Goal: Transaction & Acquisition: Purchase product/service

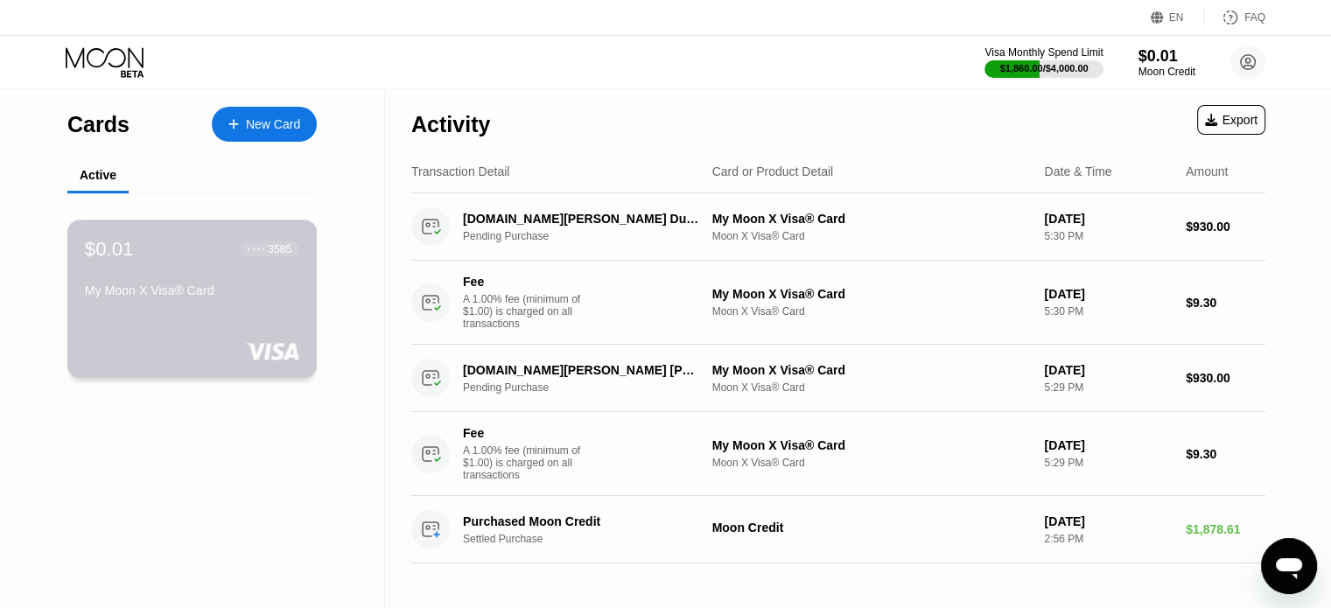
click at [253, 295] on div "My Moon X Visa® Card" at bounding box center [192, 291] width 214 height 14
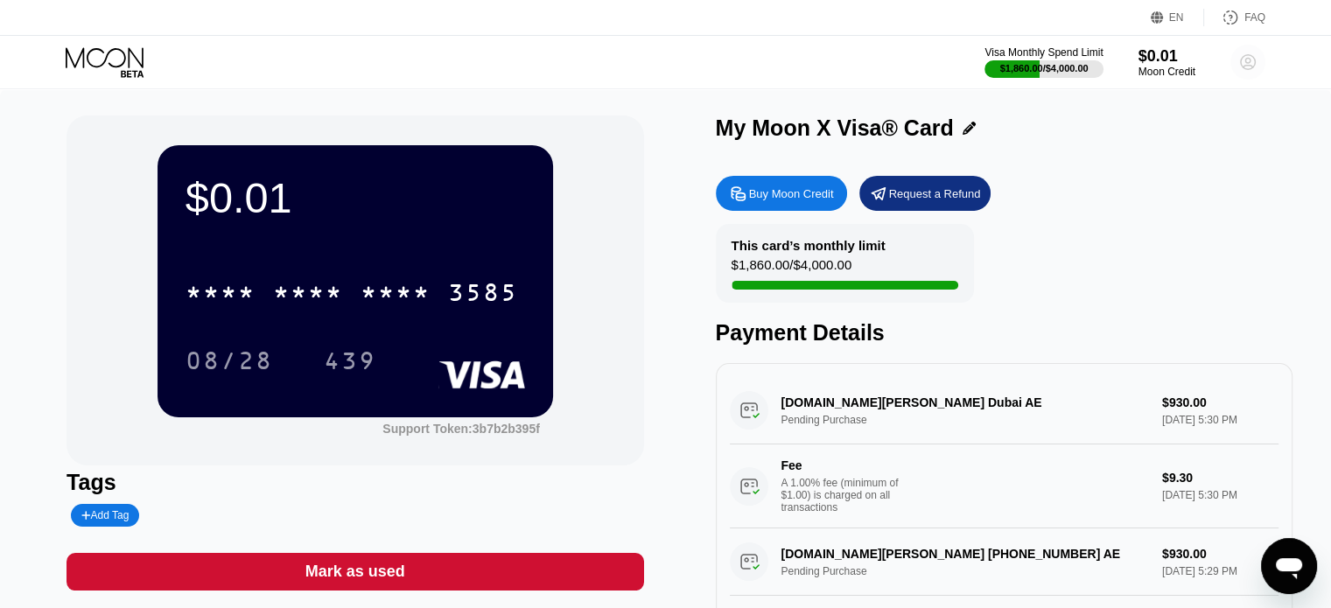
click at [1239, 57] on circle at bounding box center [1247, 62] width 35 height 35
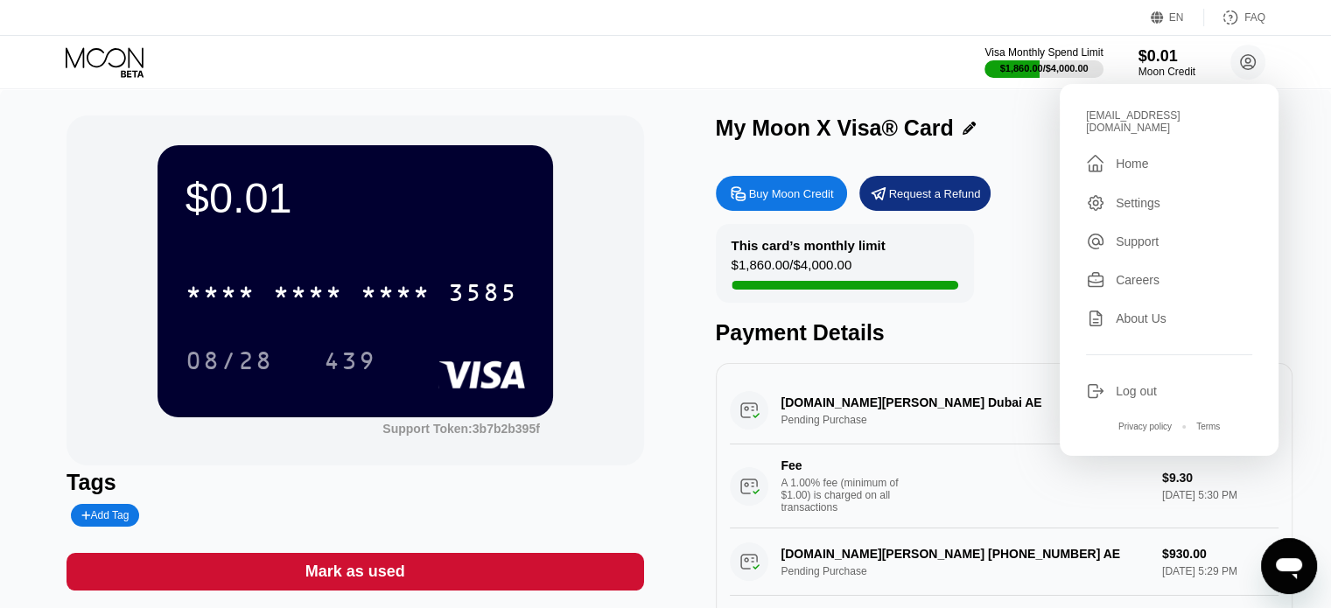
click at [342, 207] on div "$0.01" at bounding box center [356, 197] width 340 height 49
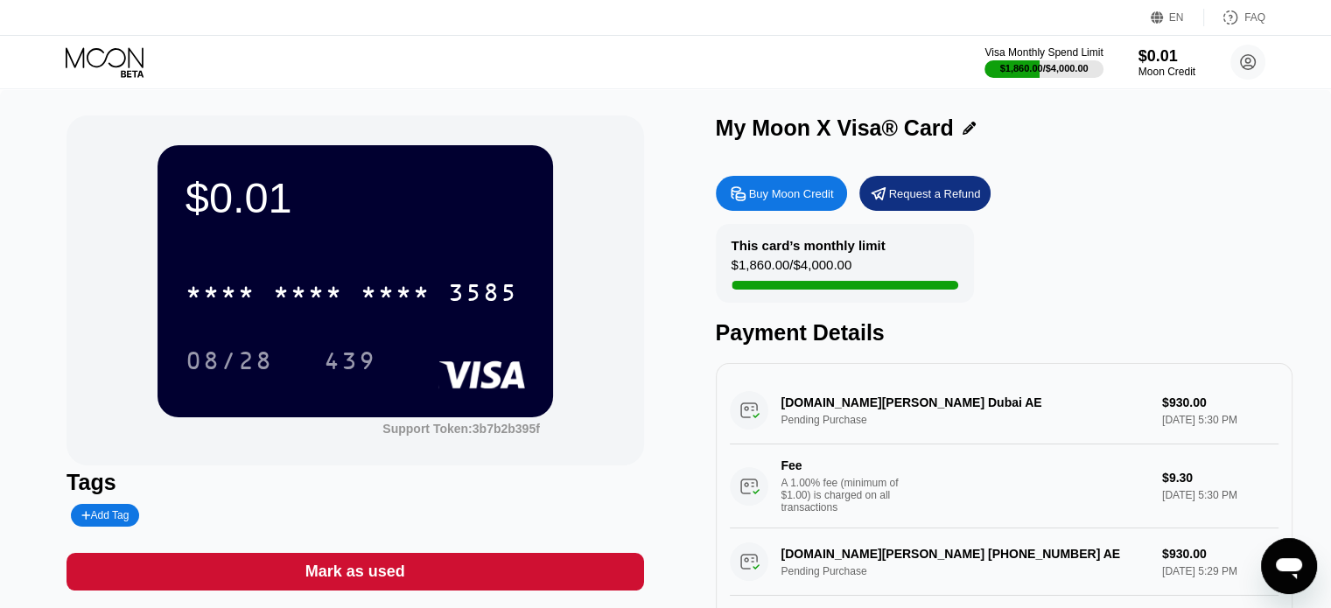
click at [375, 256] on div "$0.01 * * * * * * * * * * * * 3585 08/28 439" at bounding box center [356, 280] width 396 height 271
click at [410, 317] on div "* * * * * * * * * * * * 3585" at bounding box center [356, 287] width 340 height 60
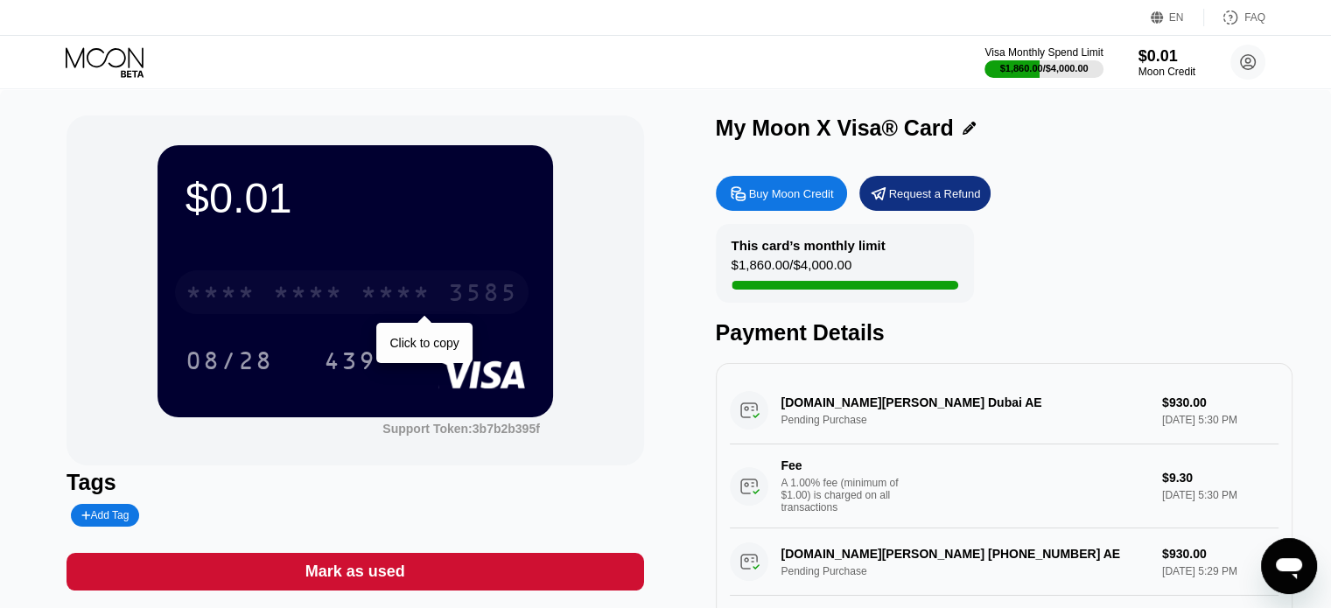
click at [361, 305] on div "* * * *" at bounding box center [396, 295] width 70 height 28
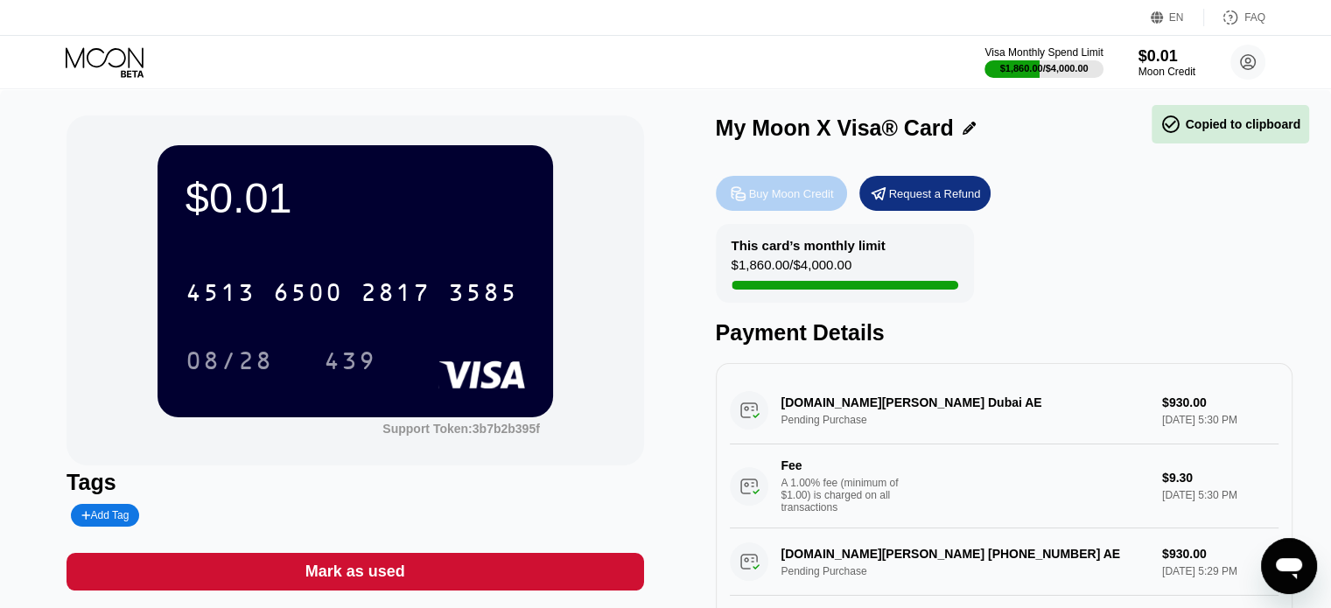
click at [767, 201] on div "Buy Moon Credit" at bounding box center [791, 193] width 85 height 15
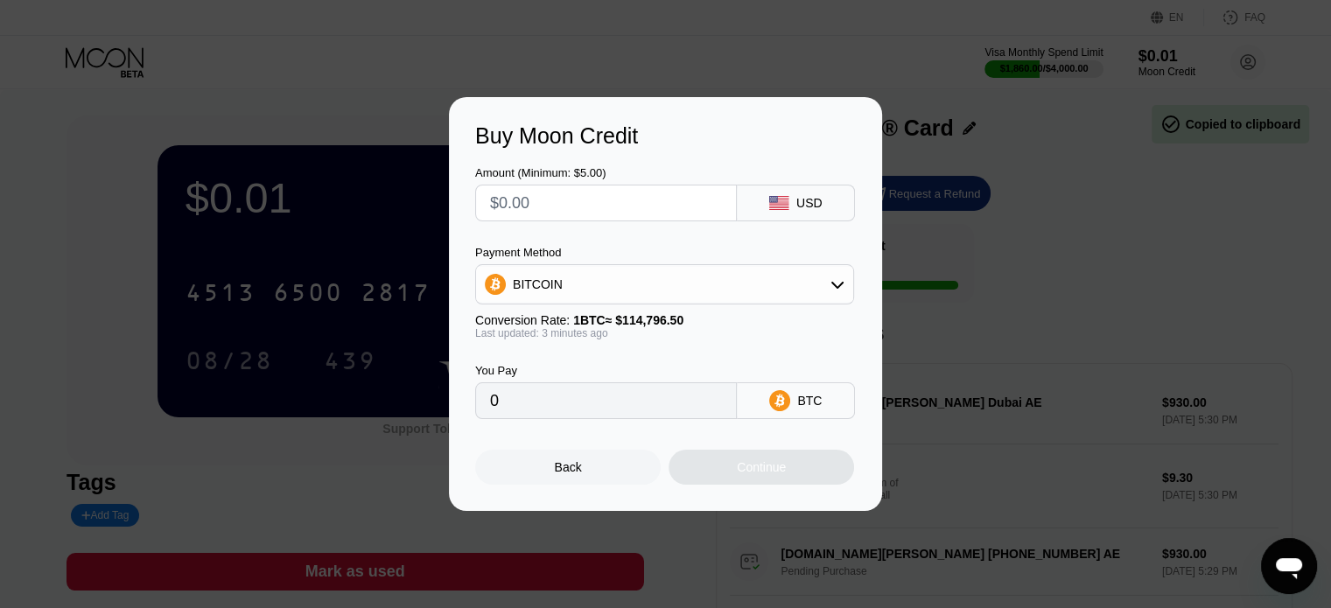
click at [623, 213] on input "text" at bounding box center [606, 203] width 232 height 35
type input "$1"
type input "0.00000872"
type input "$18"
type input "0.00015680"
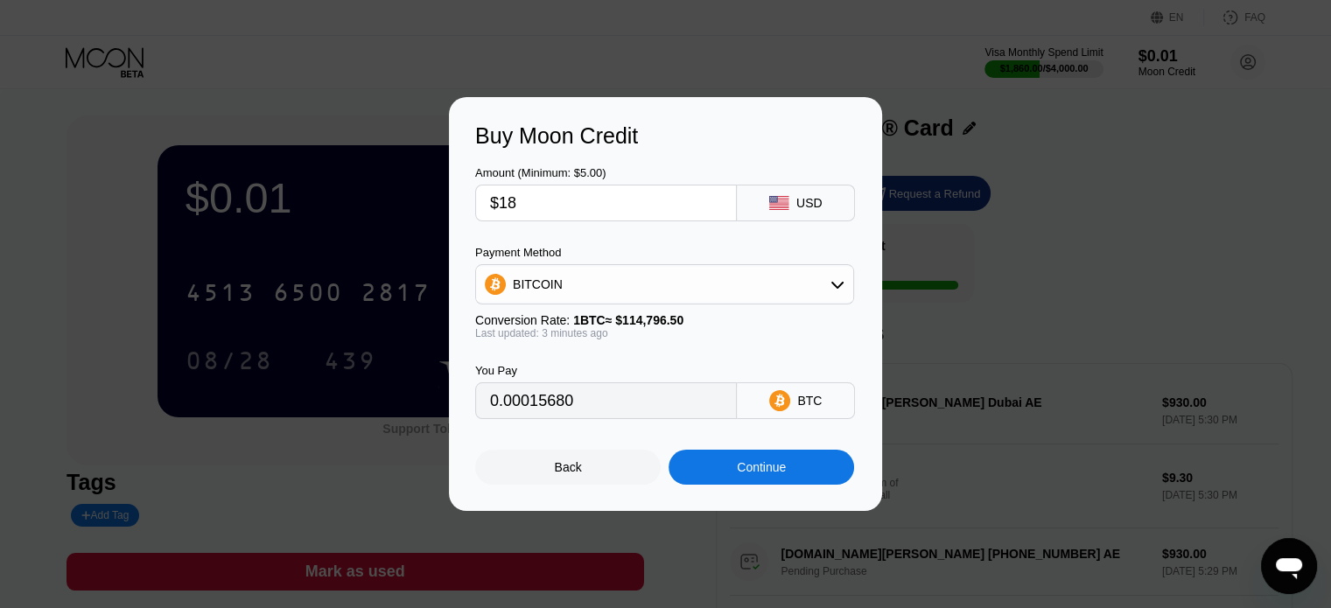
type input "$187"
type input "0.00162897"
type input "$1878"
type input "0.01635939"
type input "$1878.6"
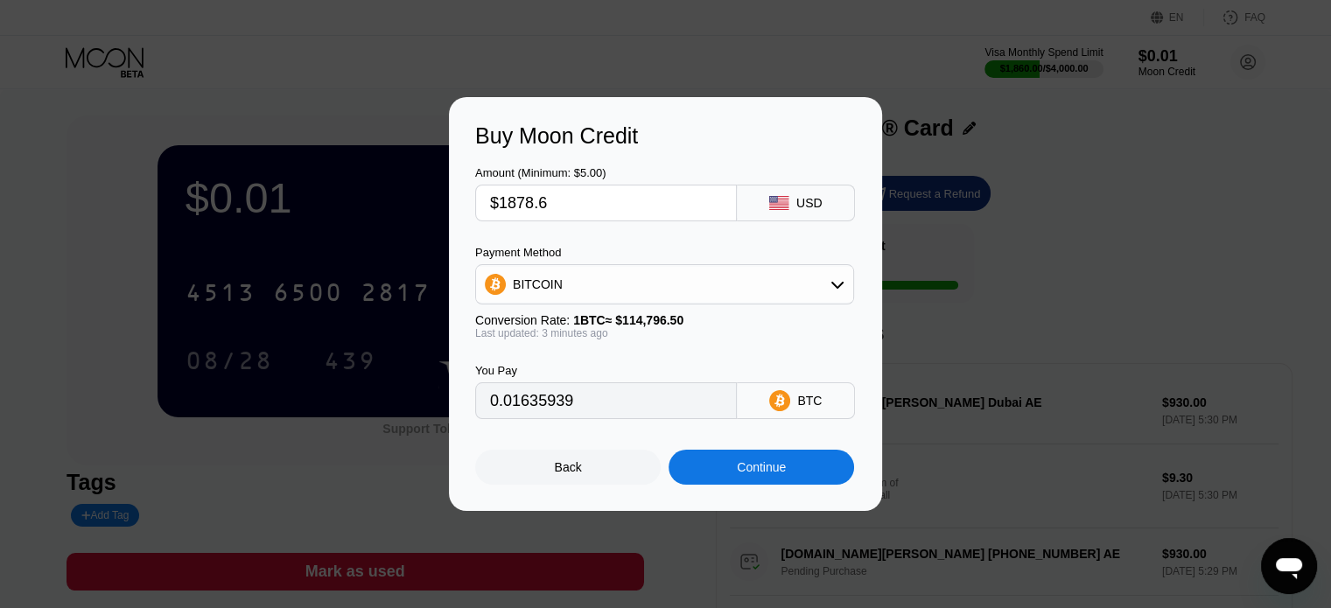
type input "0.01636462"
type input "$1878.60"
click at [632, 297] on div "BITCOIN" at bounding box center [664, 284] width 377 height 35
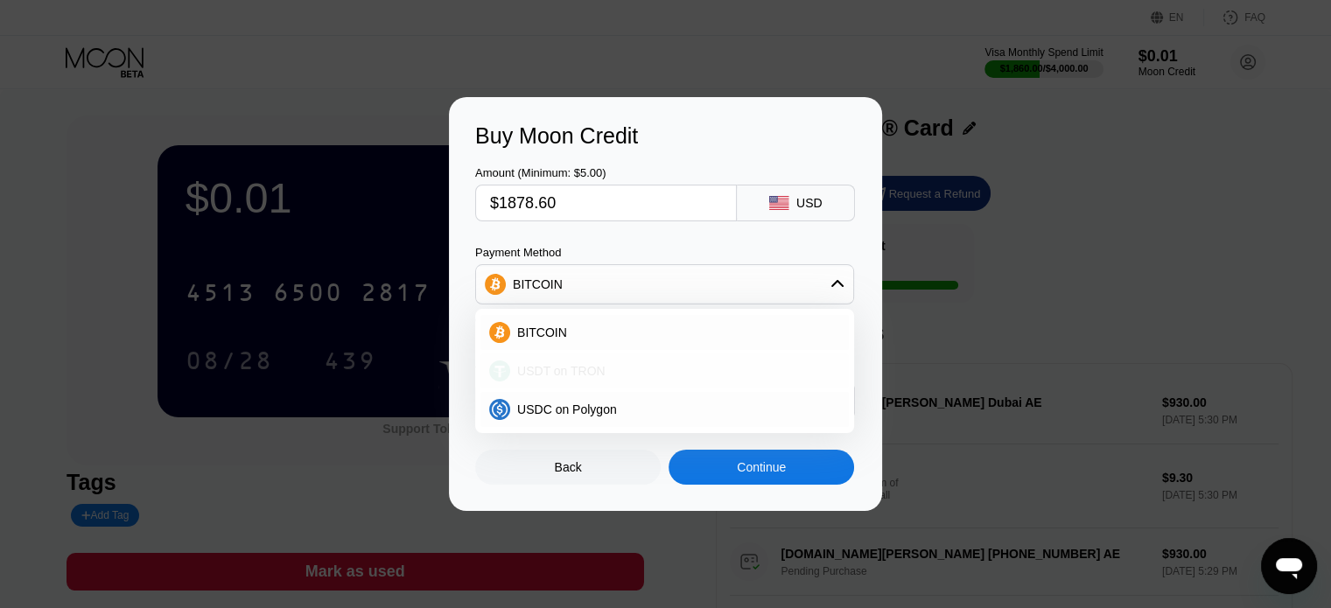
click at [589, 367] on span "USDT on TRON" at bounding box center [561, 371] width 88 height 14
type input "1897.58"
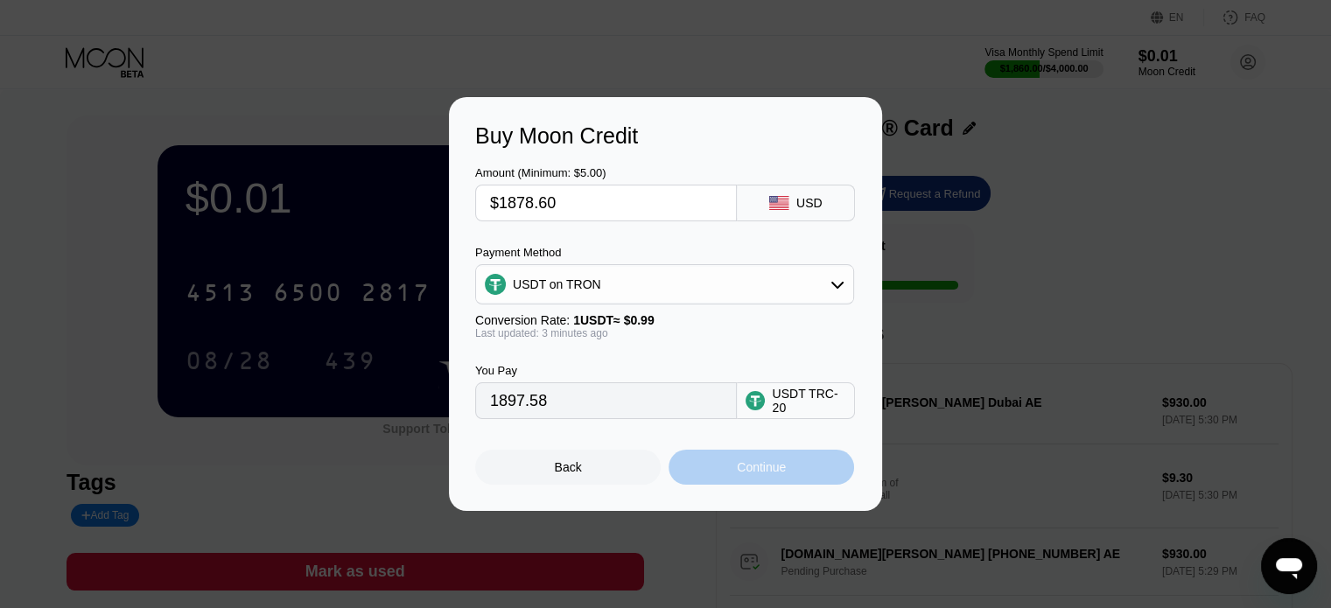
click at [732, 473] on div "Continue" at bounding box center [762, 467] width 186 height 35
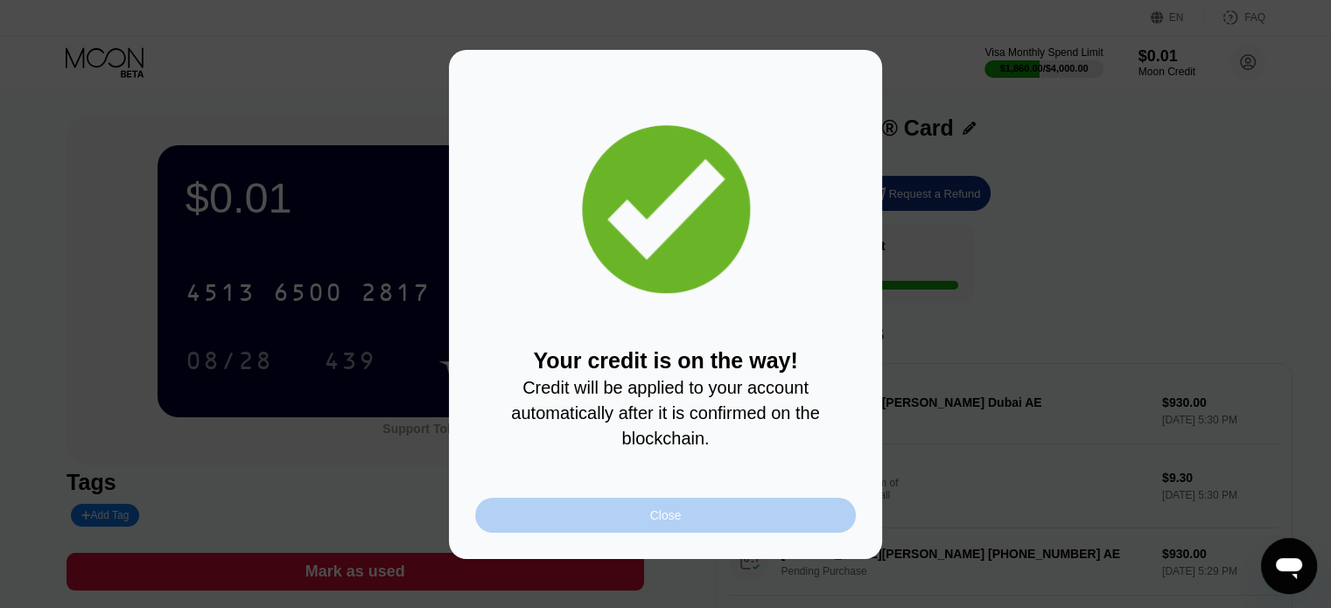
click at [652, 533] on div "Close" at bounding box center [665, 515] width 381 height 35
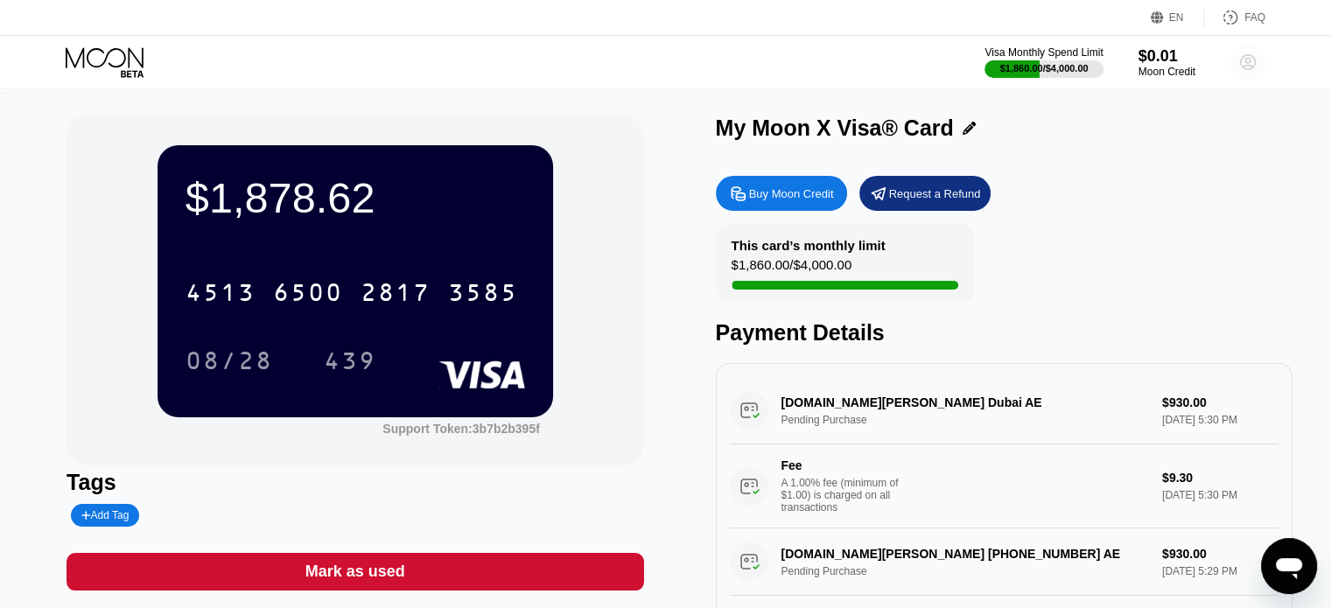
click at [1251, 69] on circle at bounding box center [1247, 62] width 35 height 35
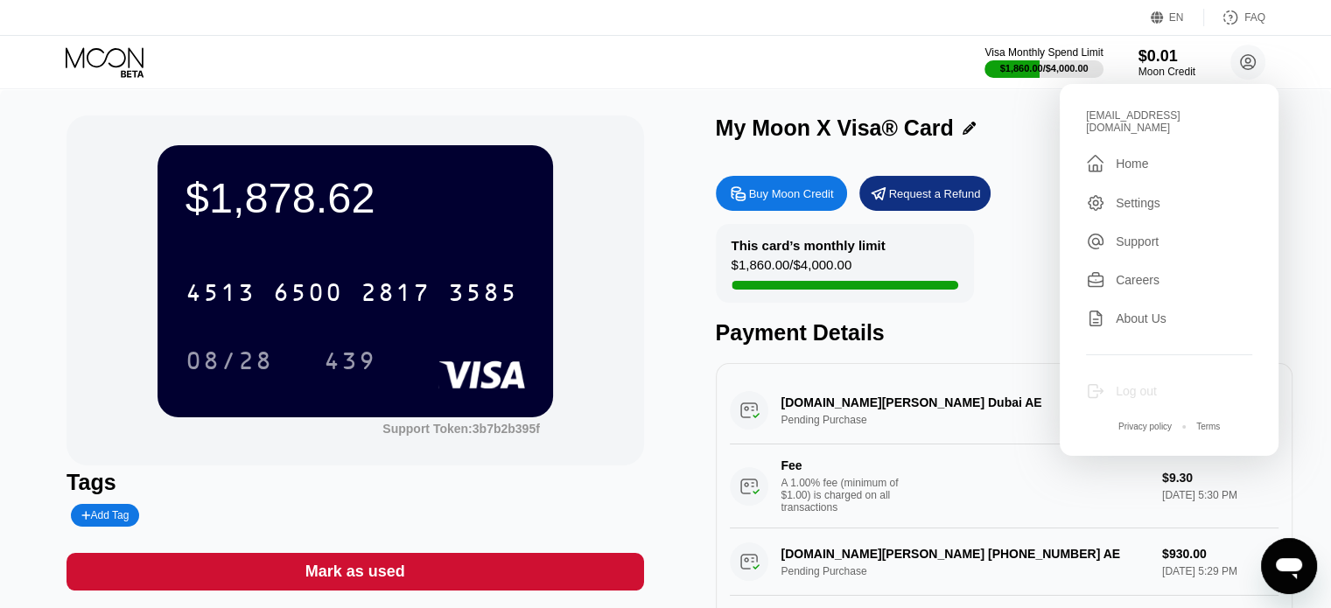
click at [1132, 384] on div "Log out" at bounding box center [1136, 391] width 41 height 14
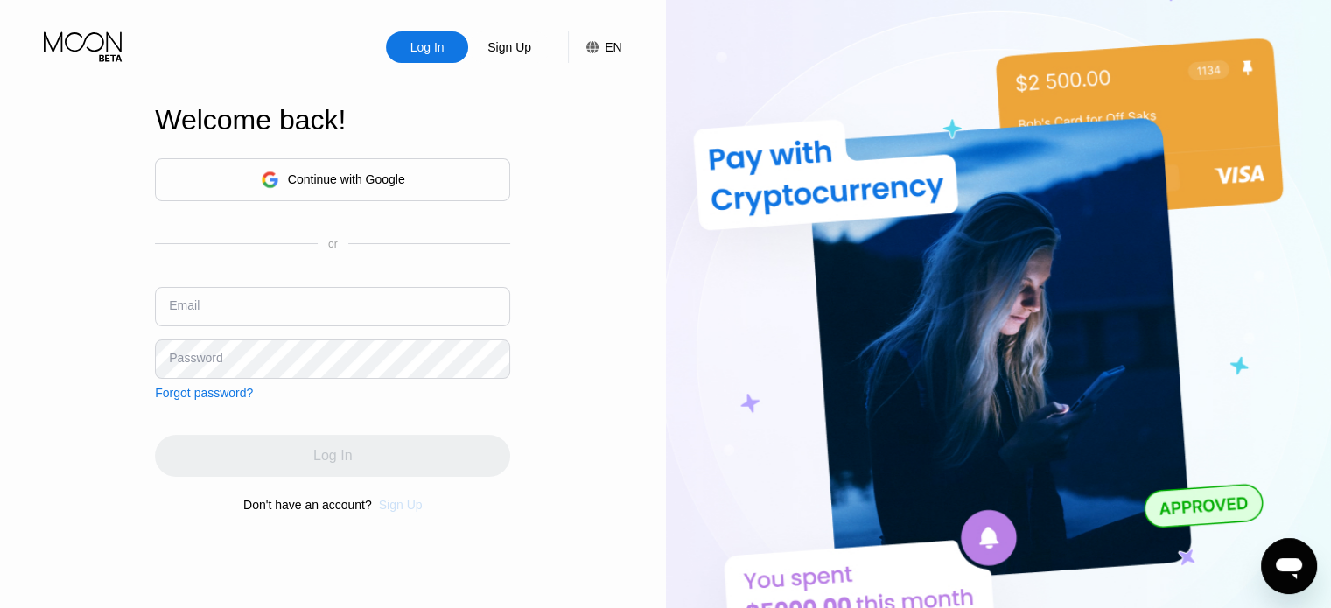
click at [399, 512] on div "Sign Up" at bounding box center [401, 505] width 44 height 14
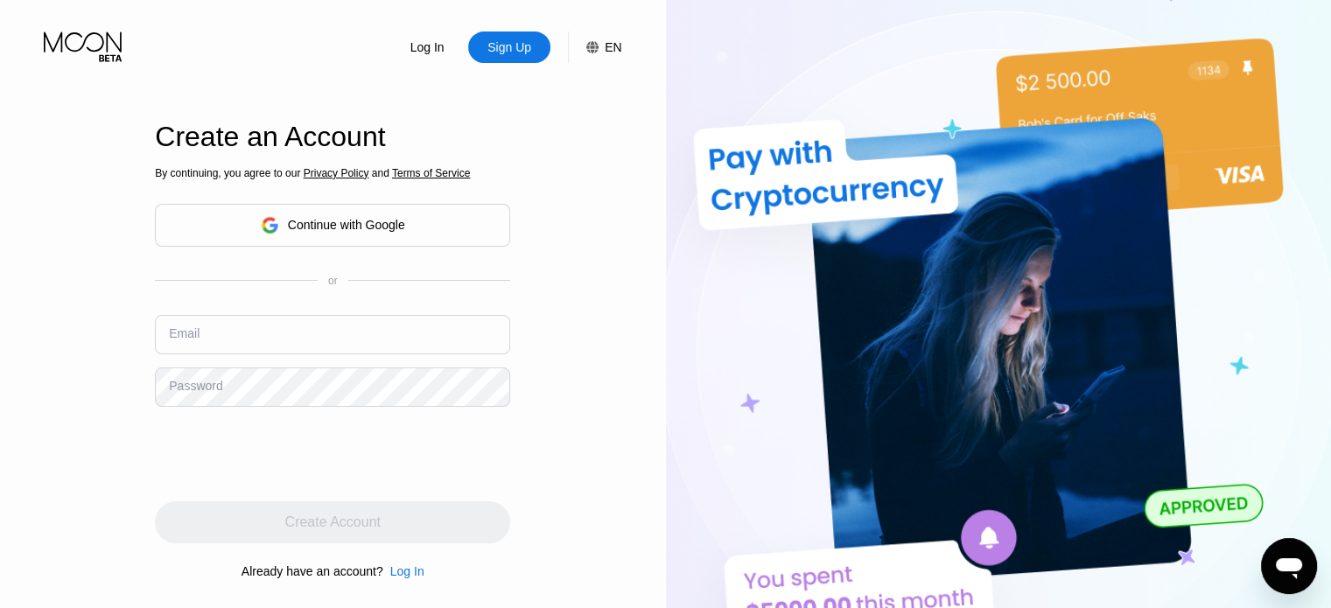
click at [289, 349] on input "text" at bounding box center [332, 334] width 355 height 39
paste input "[EMAIL_ADDRESS][DOMAIN_NAME]"
type input "[EMAIL_ADDRESS][DOMAIN_NAME]"
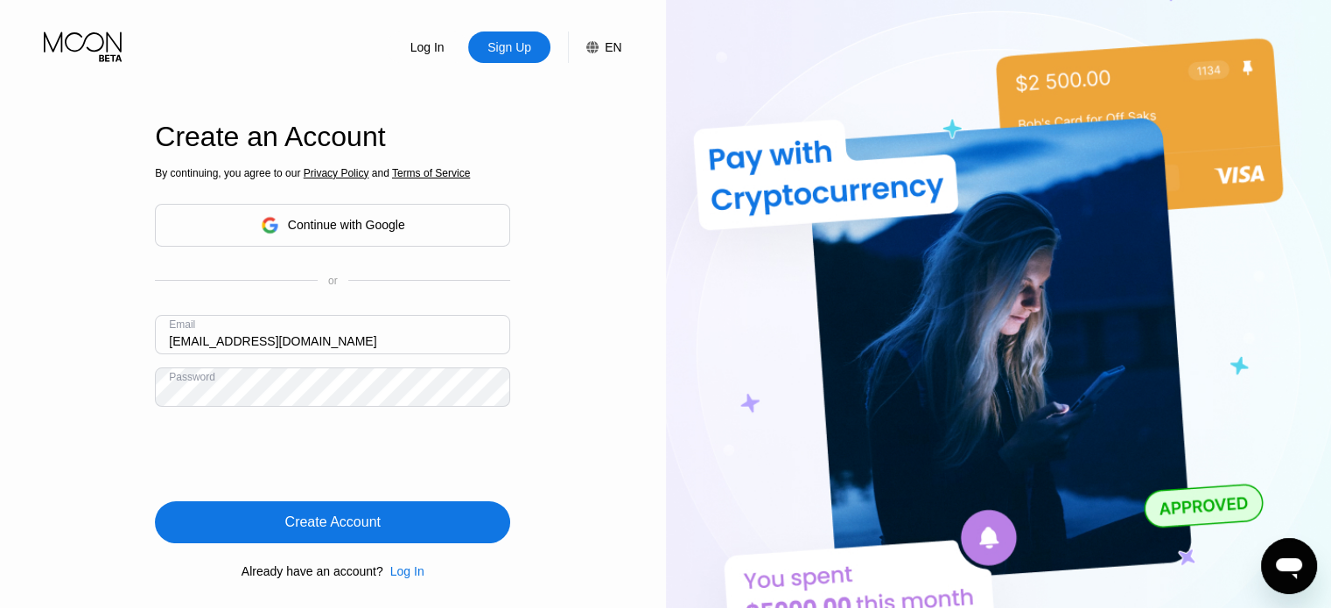
click at [330, 508] on div "Create Account" at bounding box center [332, 522] width 355 height 42
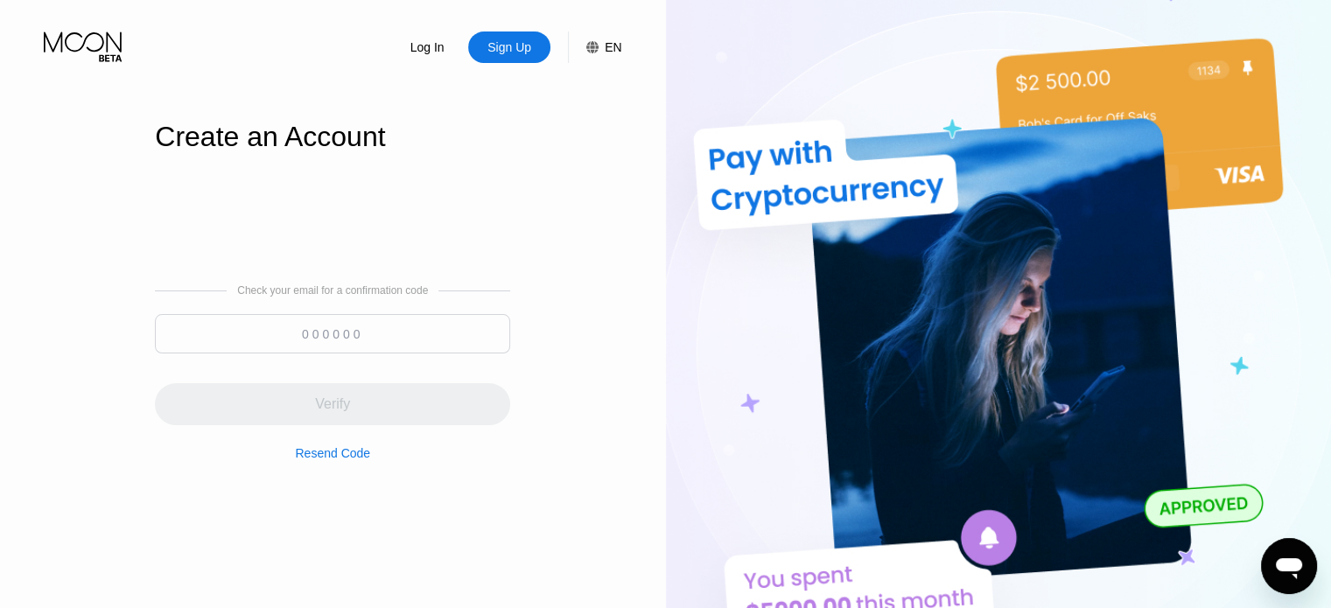
click at [371, 325] on input at bounding box center [332, 333] width 355 height 39
paste input "615668"
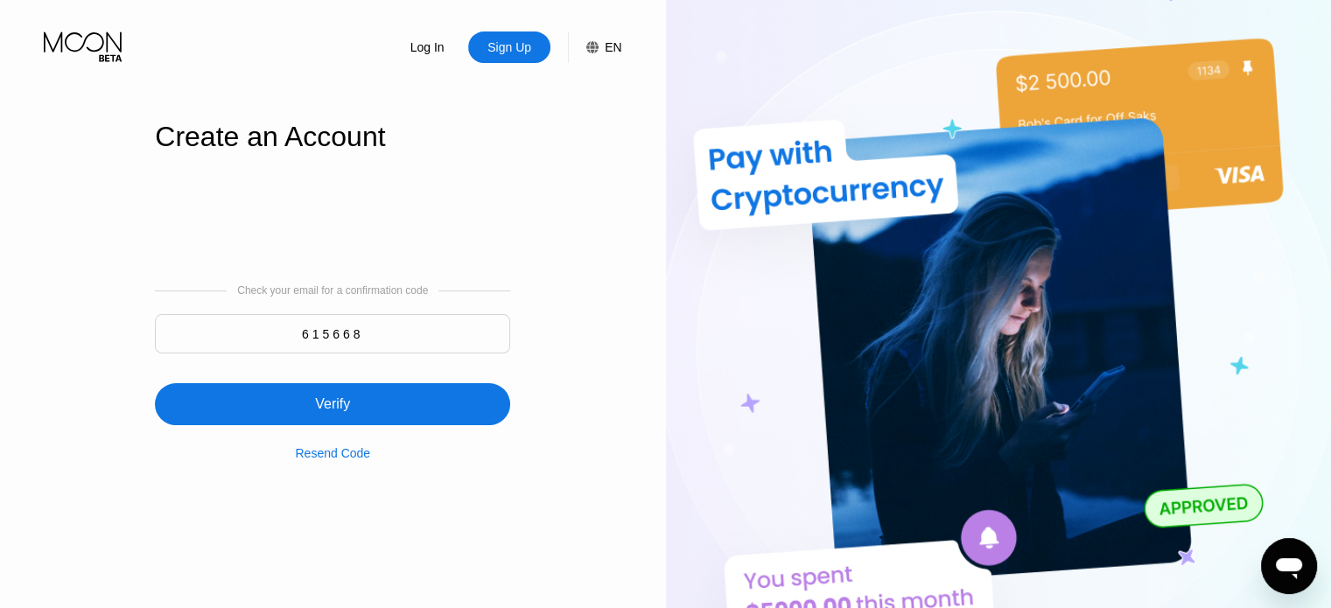
type input "615668"
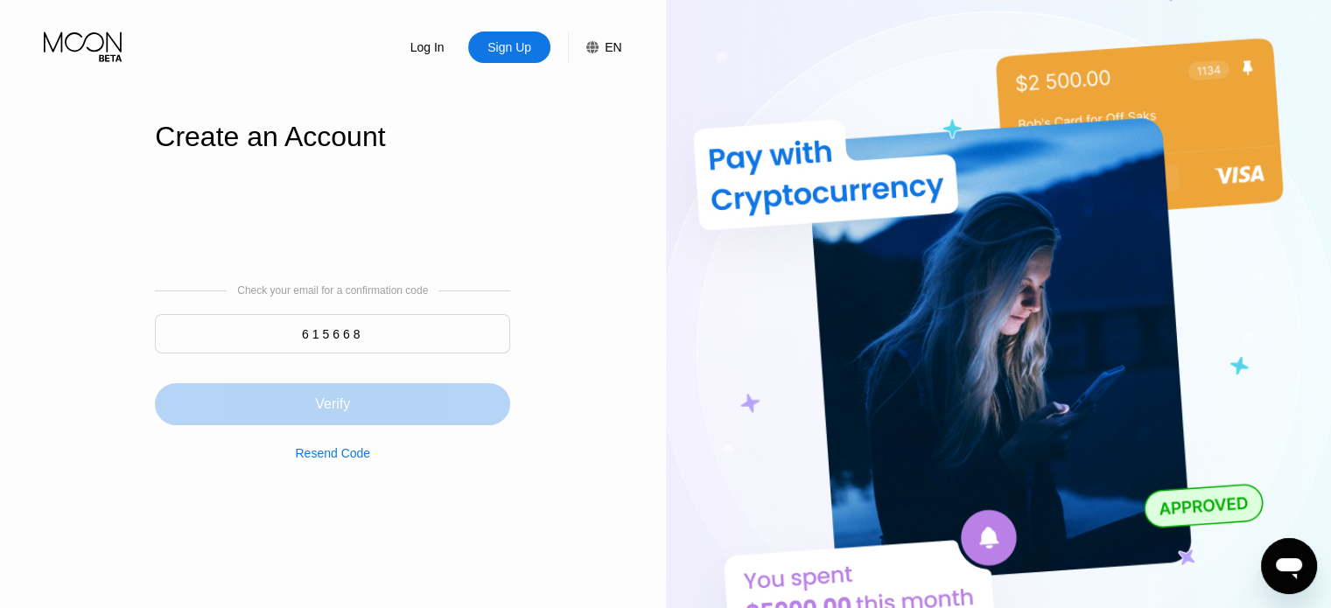
click at [338, 409] on div "Verify" at bounding box center [332, 405] width 35 height 18
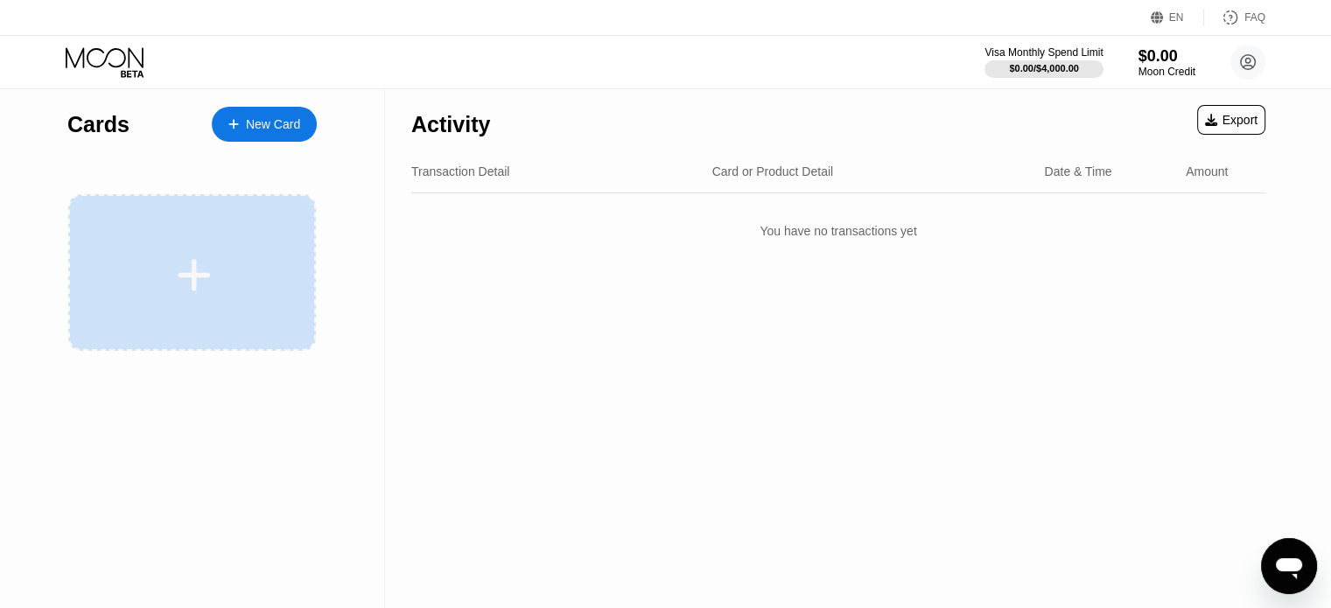
click at [210, 256] on icon at bounding box center [194, 275] width 34 height 39
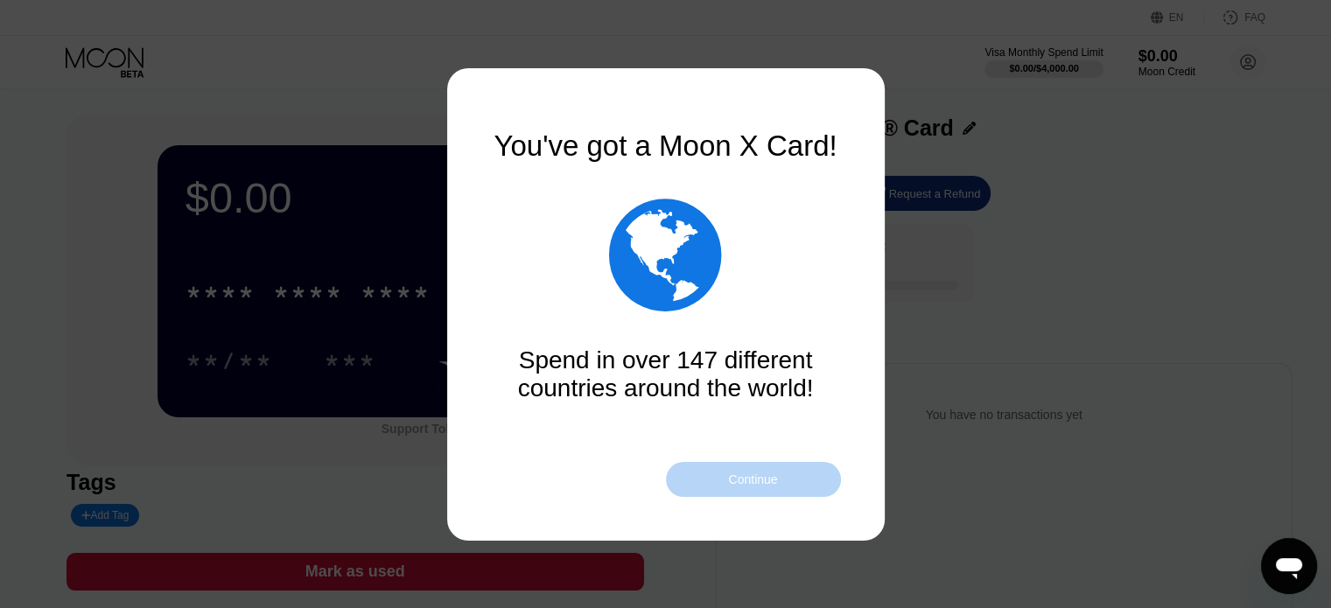
click at [732, 480] on div "Continue" at bounding box center [752, 480] width 49 height 14
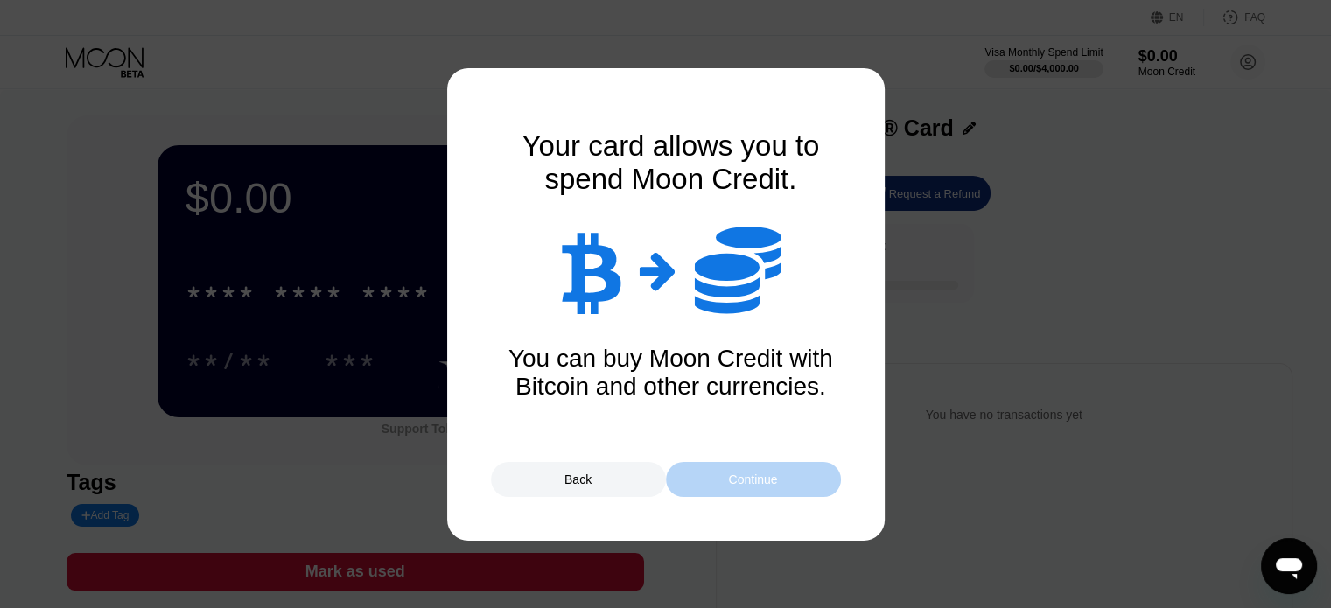
click at [732, 480] on div "Continue" at bounding box center [752, 480] width 49 height 14
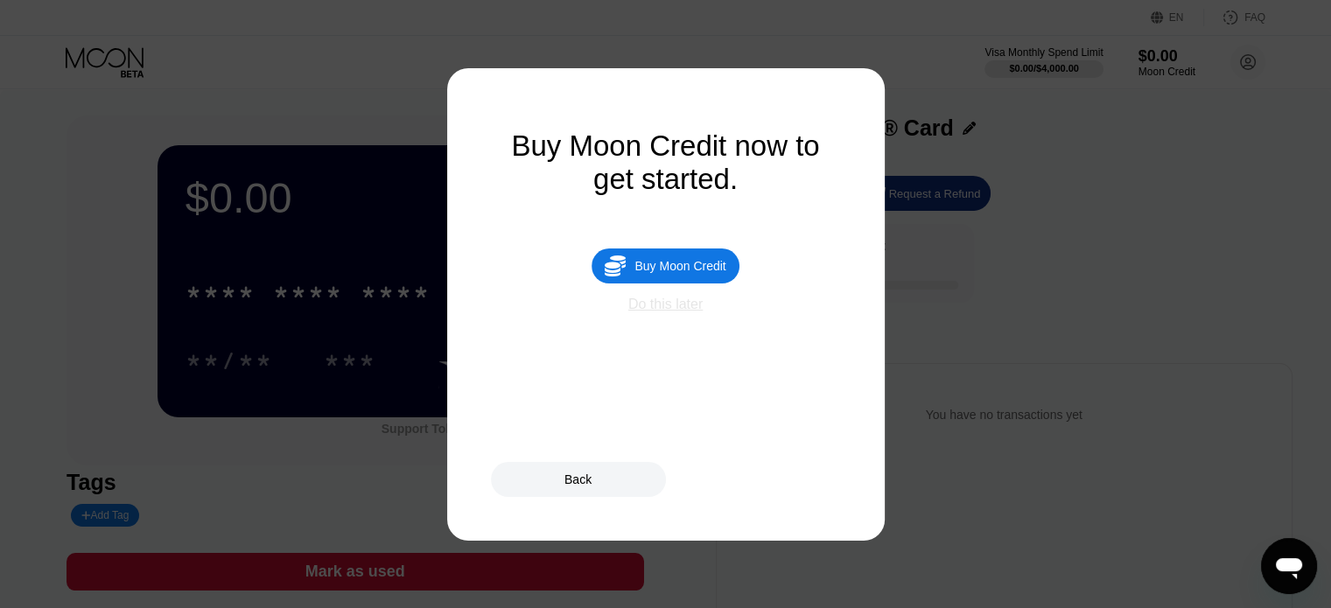
click at [668, 312] on div "Do this later" at bounding box center [665, 305] width 74 height 16
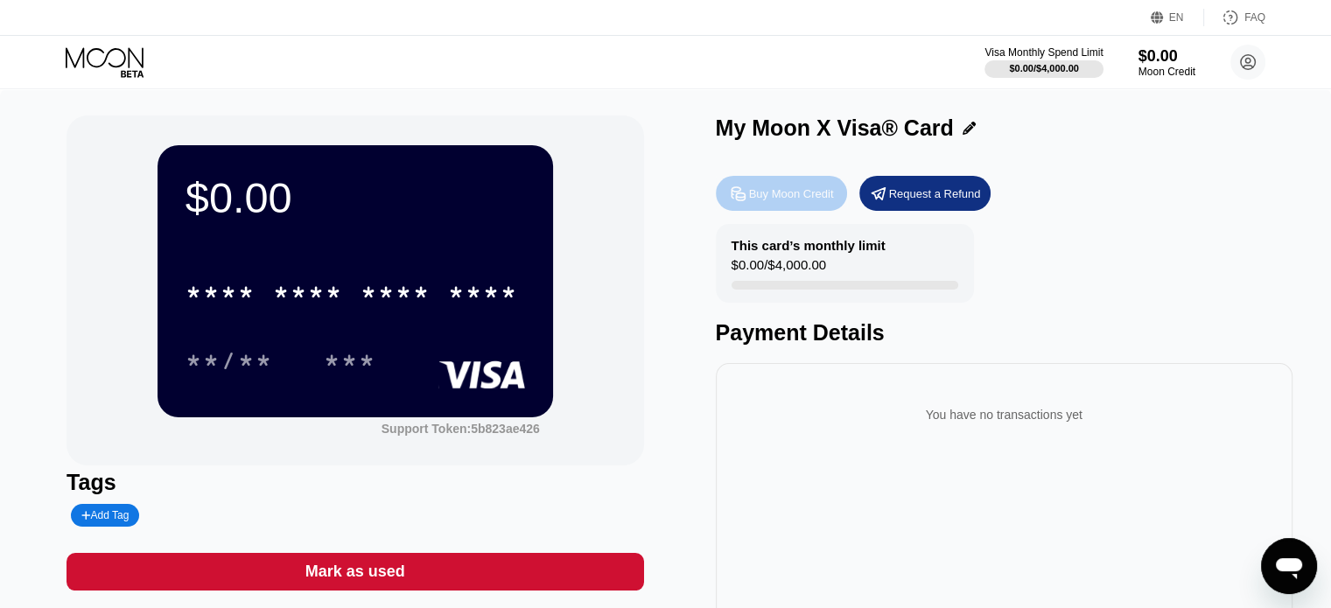
click at [751, 209] on div "Buy Moon Credit" at bounding box center [781, 193] width 131 height 35
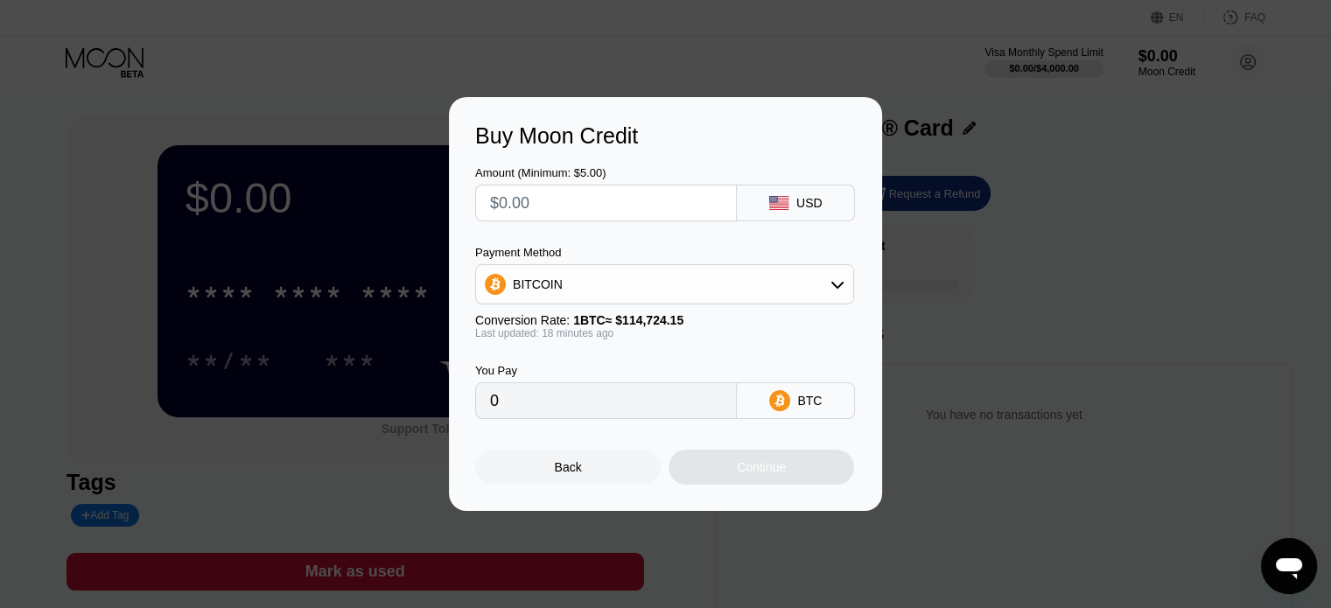
click at [637, 213] on input "text" at bounding box center [606, 203] width 232 height 35
type input "$1"
type input "0.00000872"
type input "$18"
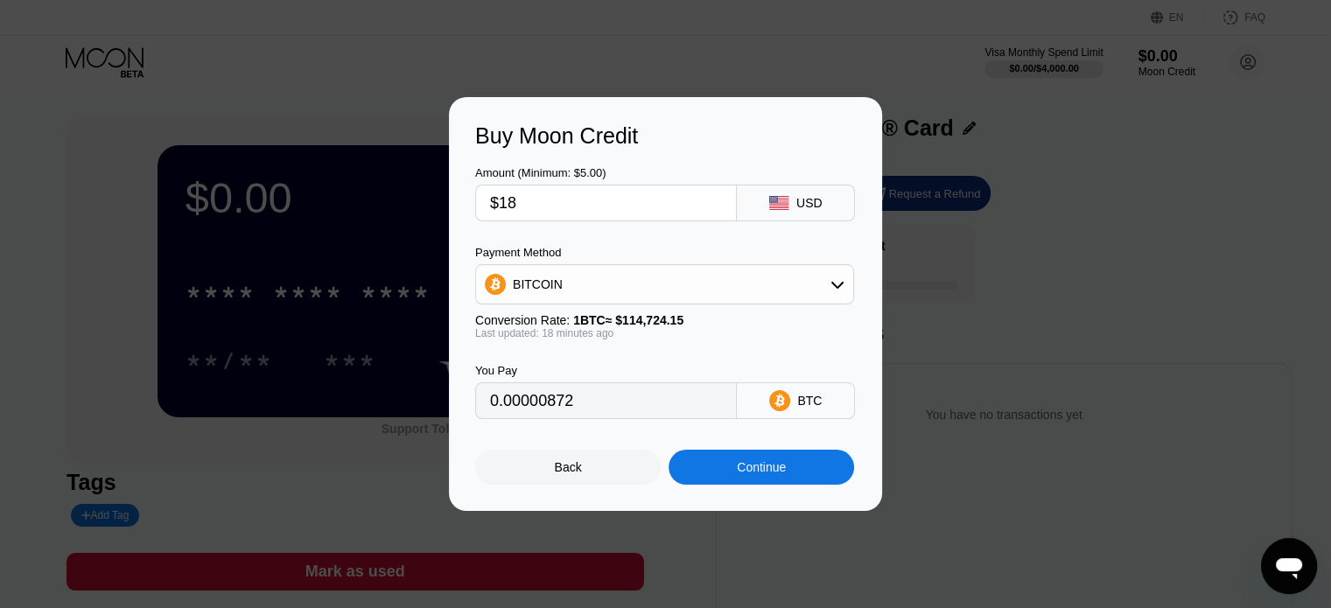
type input "0.00015688"
type input "$187"
type input "0.00162975"
type input "$1878"
type input "0.01636720"
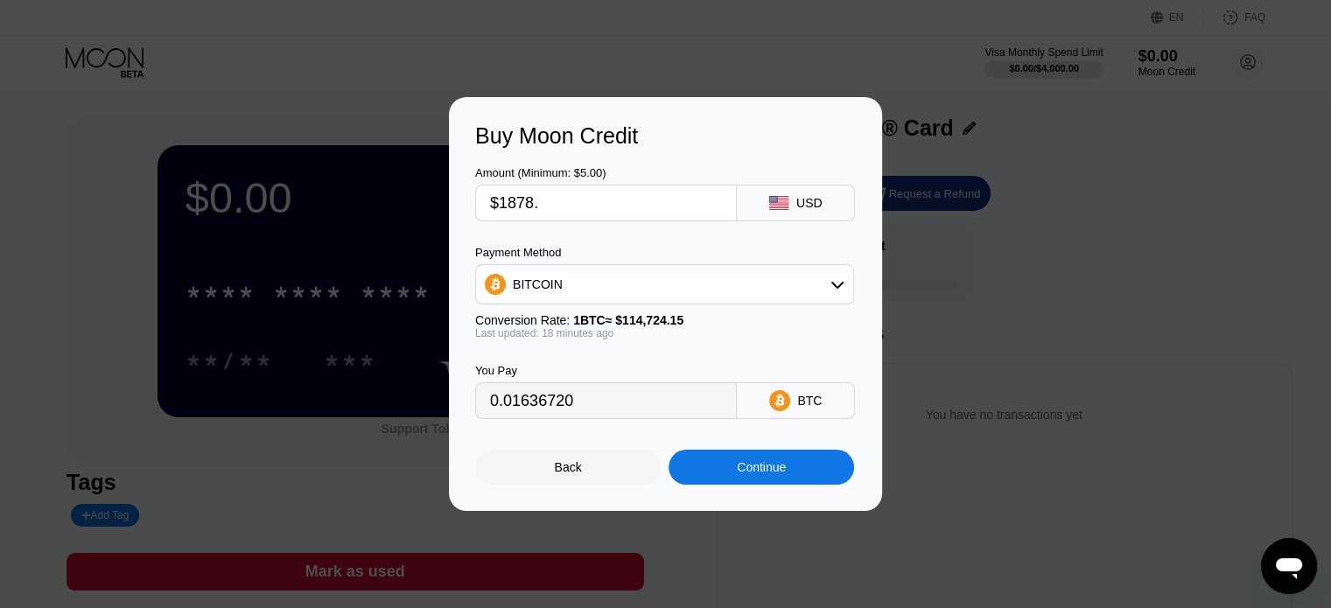
type input "$1878.5"
type input "0.01637155"
type input "$1878.58"
type input "0.01637225"
type input "$1878.58"
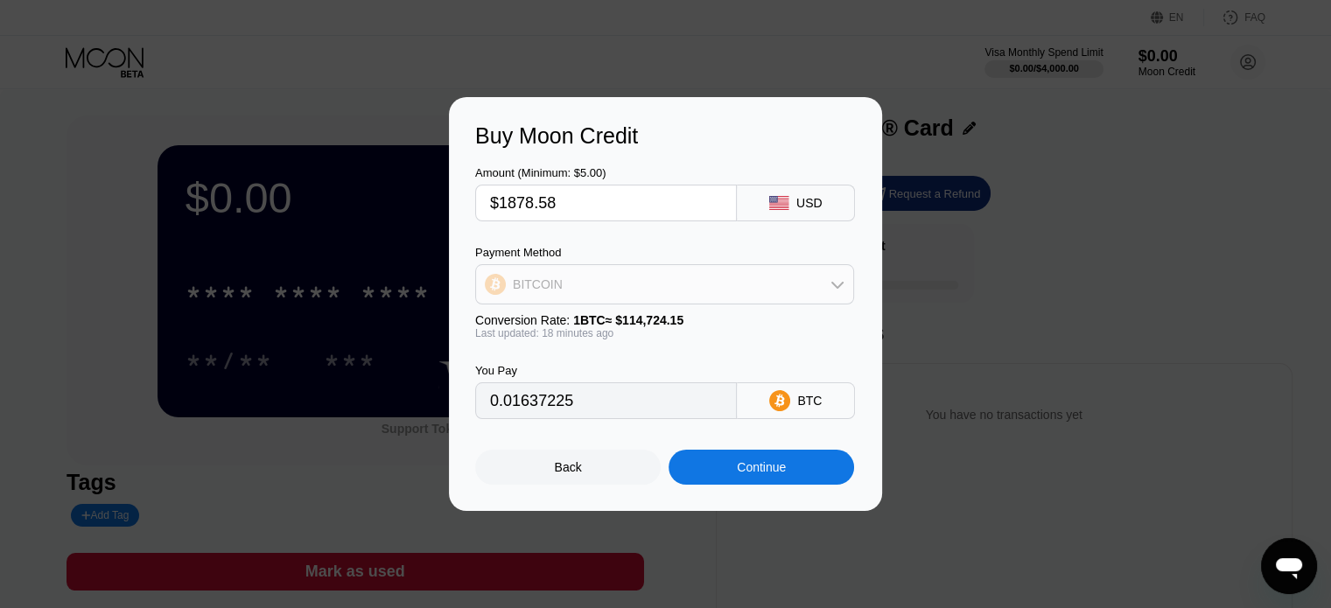
click at [721, 276] on div "BITCOIN" at bounding box center [664, 284] width 377 height 35
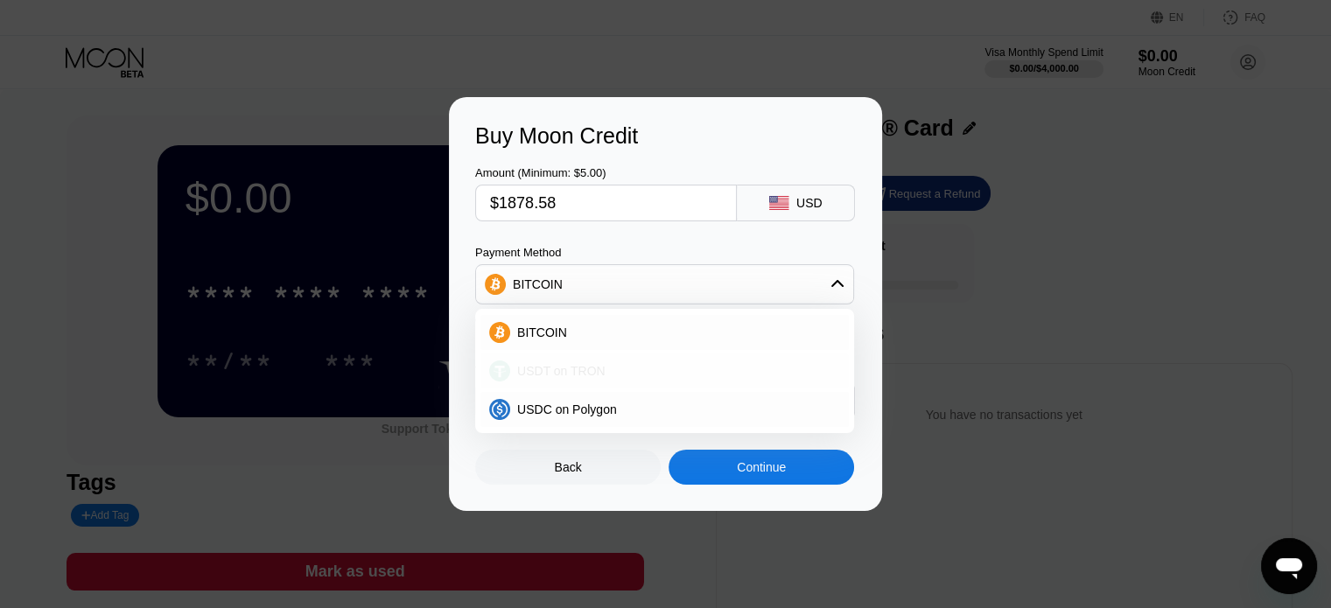
click at [634, 362] on div "USDT on TRON" at bounding box center [664, 371] width 368 height 35
type input "1897.56"
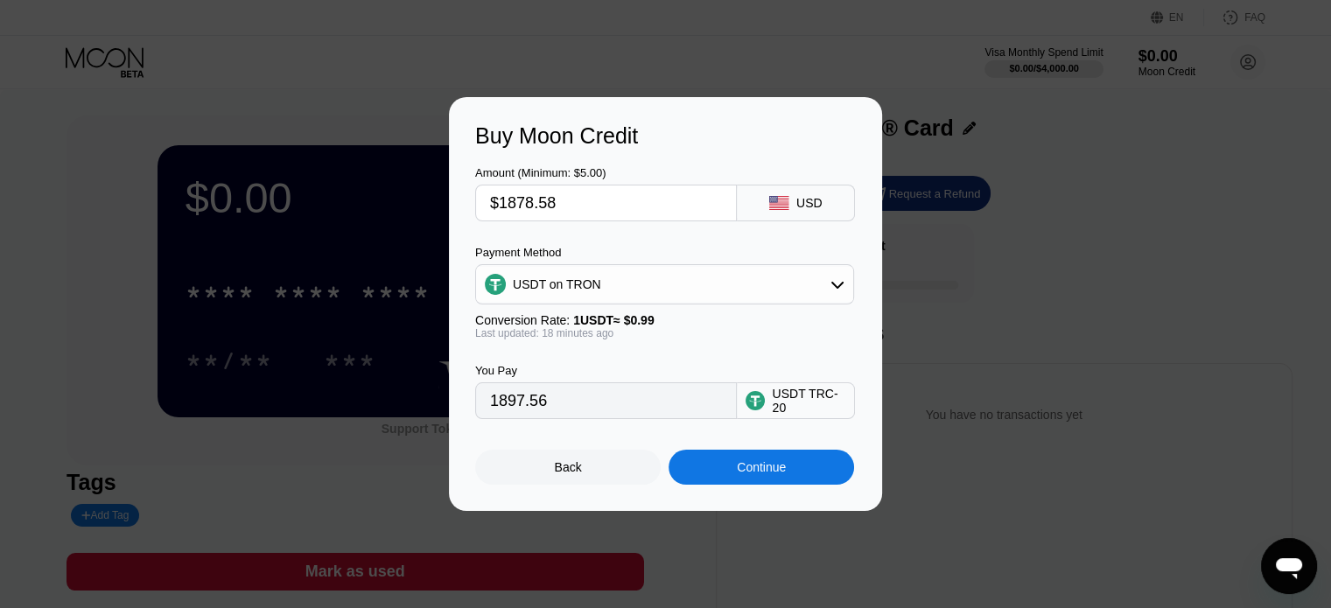
click at [599, 192] on input "$1878.58" at bounding box center [606, 203] width 232 height 35
type input "$1878.5"
type input "1897.47"
type input "$1878."
type input "1896.97"
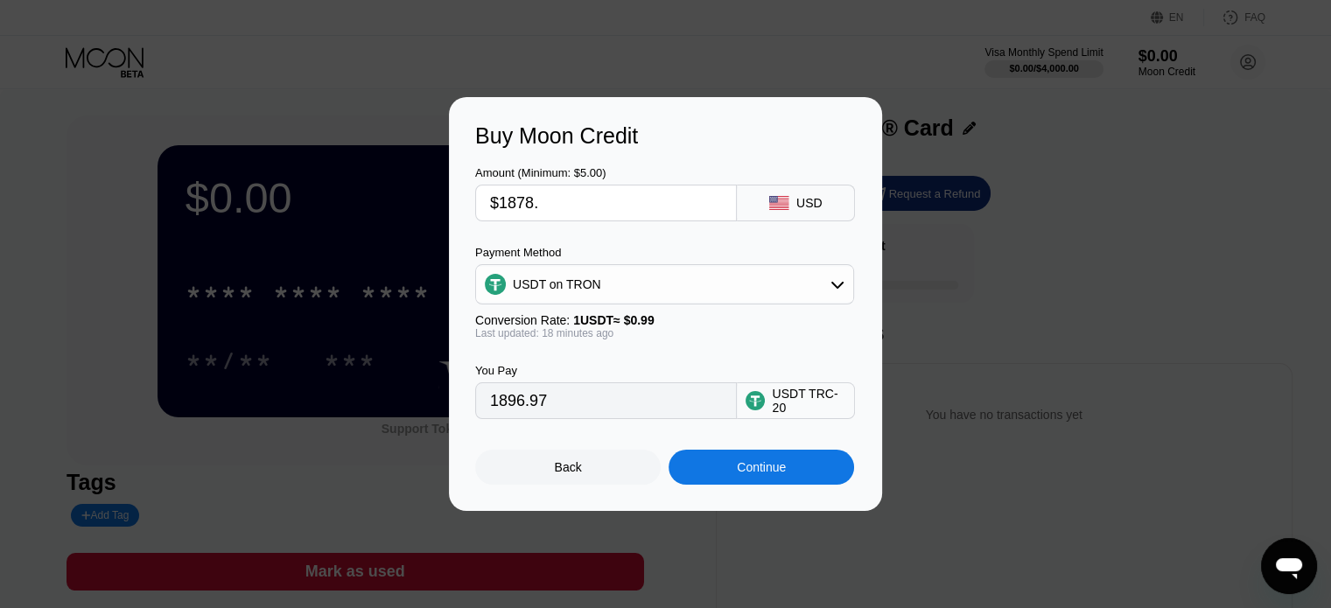
type input "$1878.6"
type input "1897.58"
type input "$1878.60"
click at [714, 465] on div "Continue" at bounding box center [762, 467] width 186 height 35
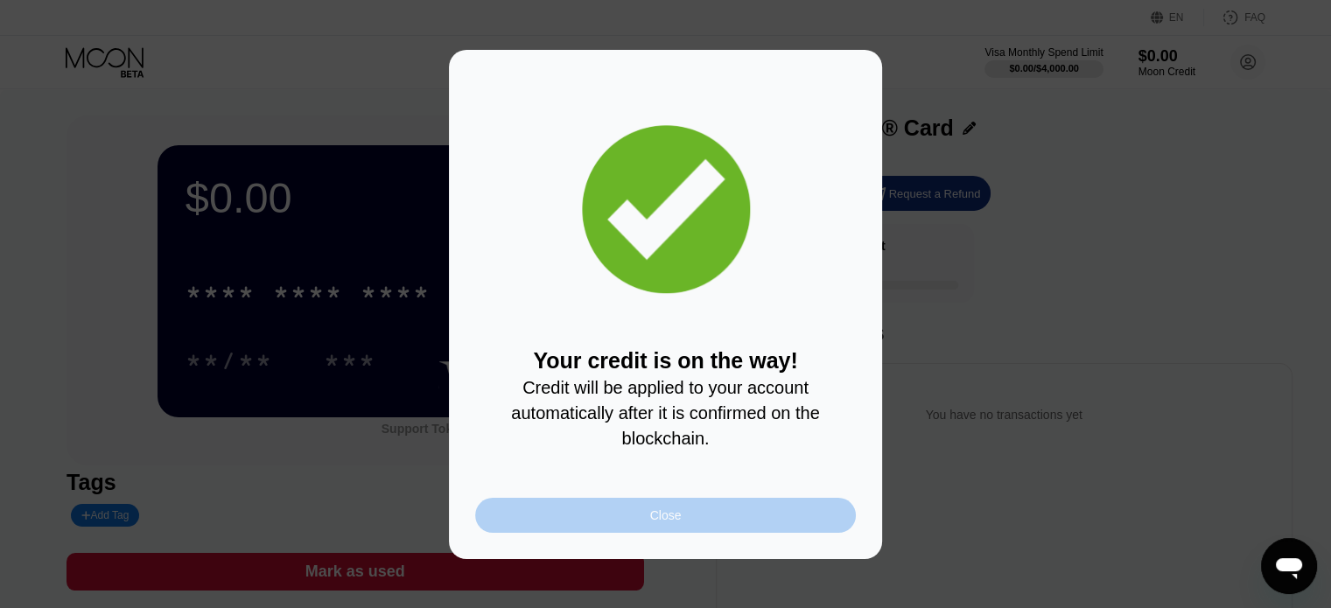
click at [601, 511] on div "Close" at bounding box center [665, 515] width 381 height 35
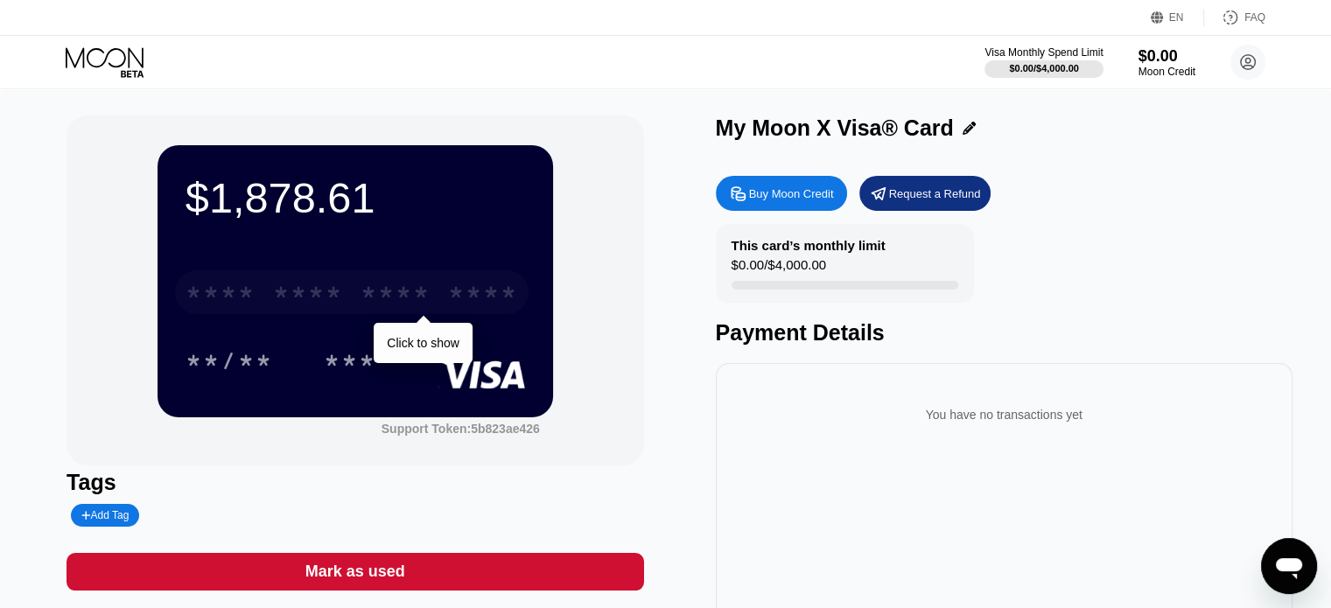
click at [312, 304] on div "* * * *" at bounding box center [308, 295] width 70 height 28
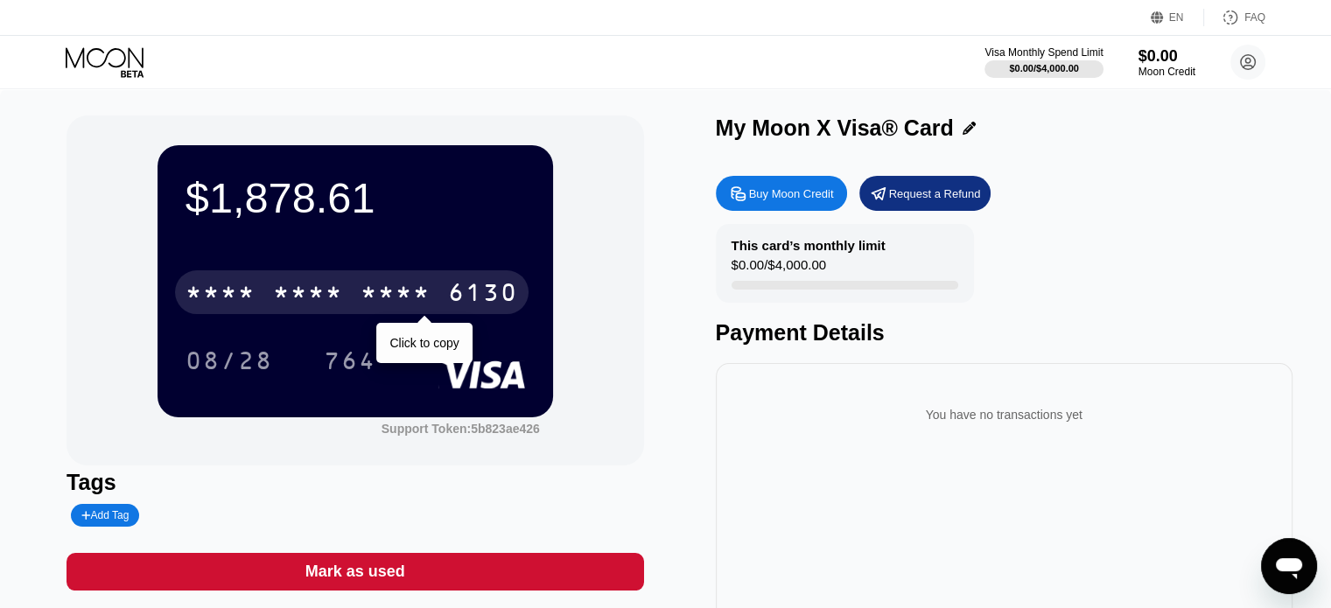
click at [330, 274] on div "* * * * * * * * * * * * 6130" at bounding box center [352, 292] width 354 height 44
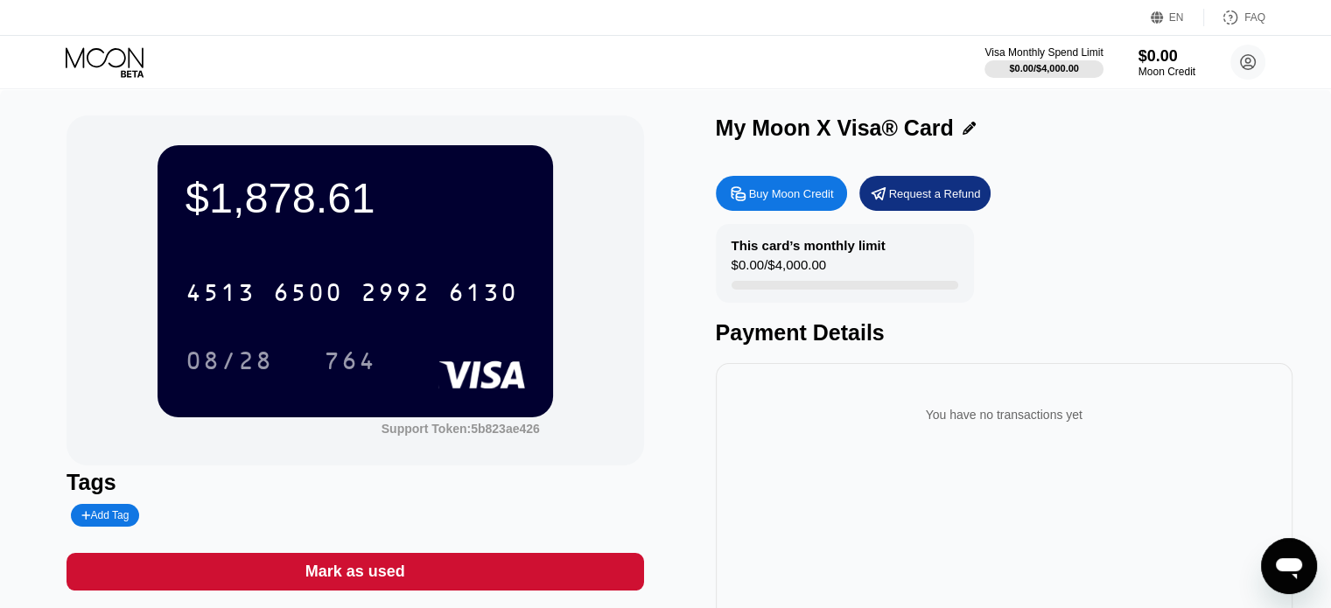
click at [596, 269] on div "$1,878.61 4513 6500 2992 6130 08/28 764 Support Token: 5b823ae426" at bounding box center [355, 291] width 577 height 350
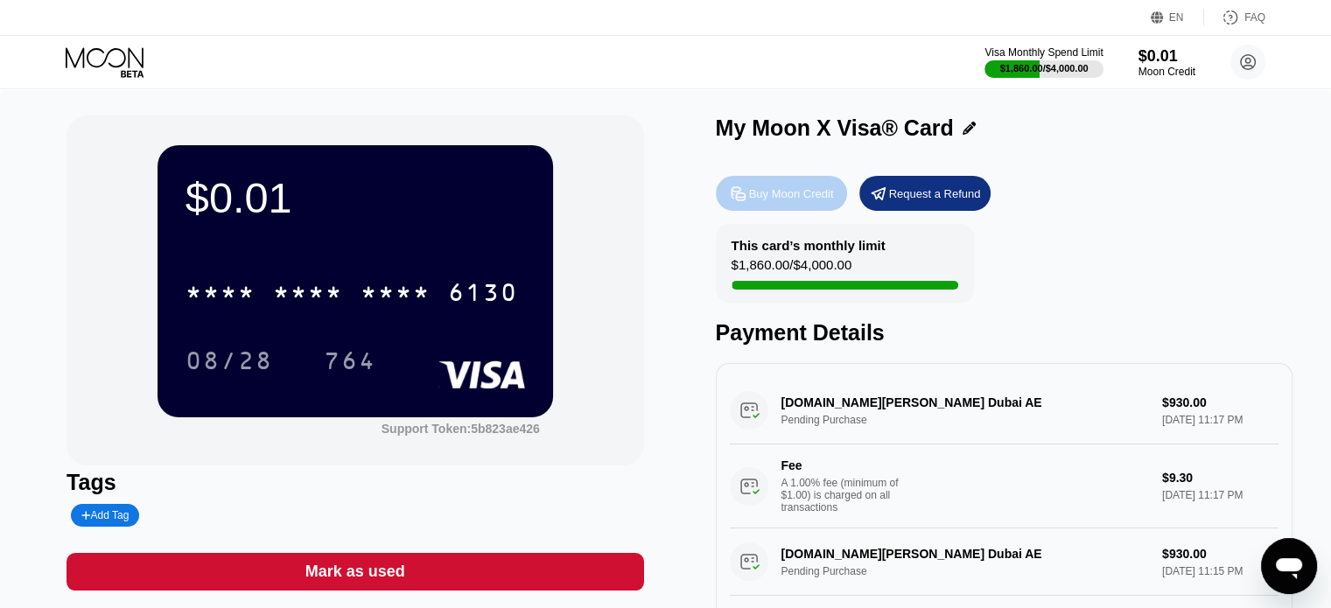
click at [774, 201] on div "Buy Moon Credit" at bounding box center [791, 193] width 85 height 15
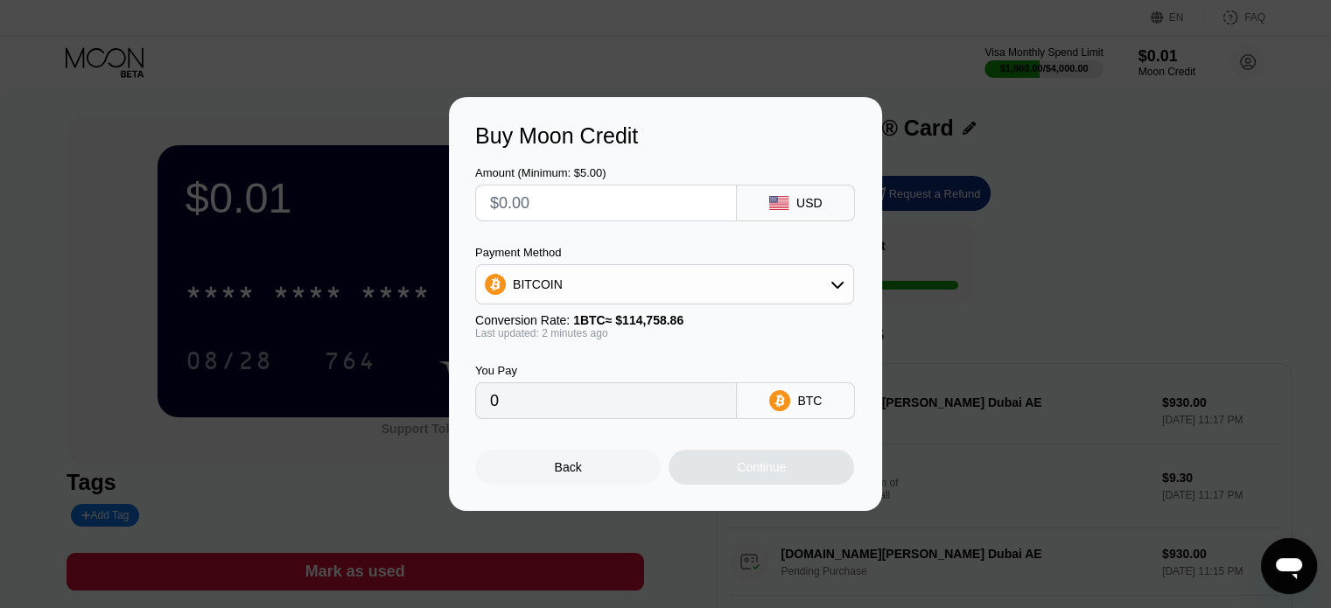
click at [609, 205] on input "text" at bounding box center [606, 203] width 232 height 35
type input "$1"
type input "0.00000872"
type input "$18"
type input "0.00015686"
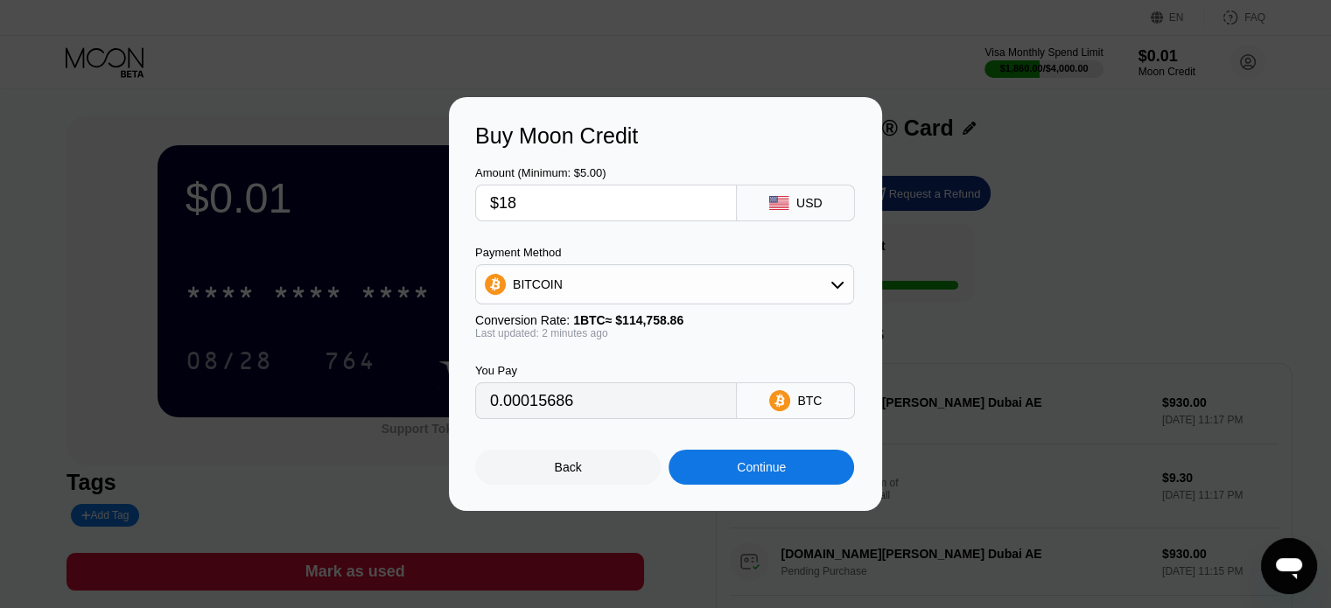
type input "$187"
type input "0.00162951"
type input "$1878"
type input "0.01636475"
type input "$1878.6"
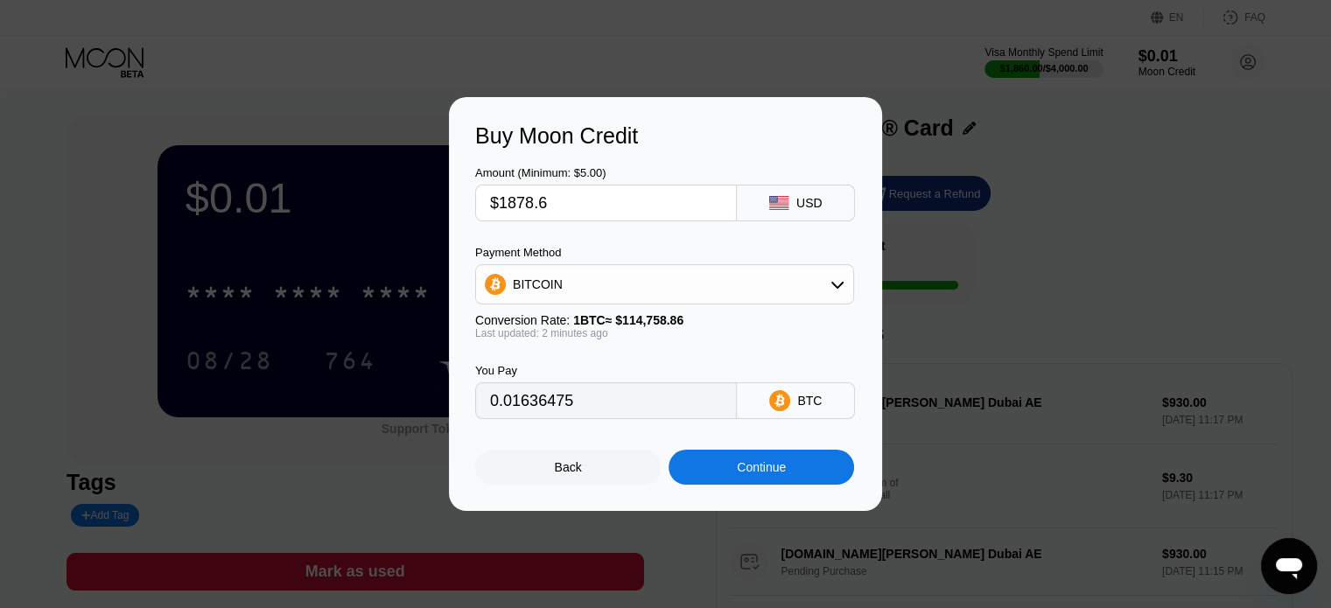
type input "0.01636998"
type input "$1878.60"
click at [620, 289] on div "BITCOIN" at bounding box center [664, 284] width 377 height 35
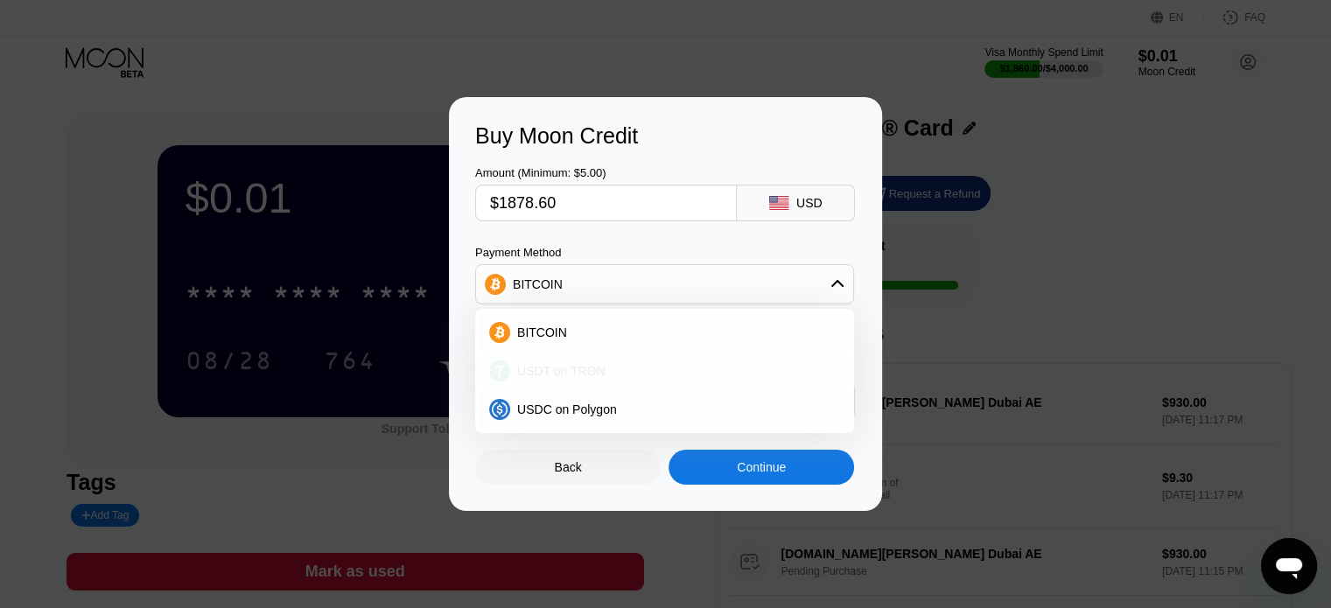
click at [586, 378] on span "USDT on TRON" at bounding box center [561, 371] width 88 height 14
type input "1897.58"
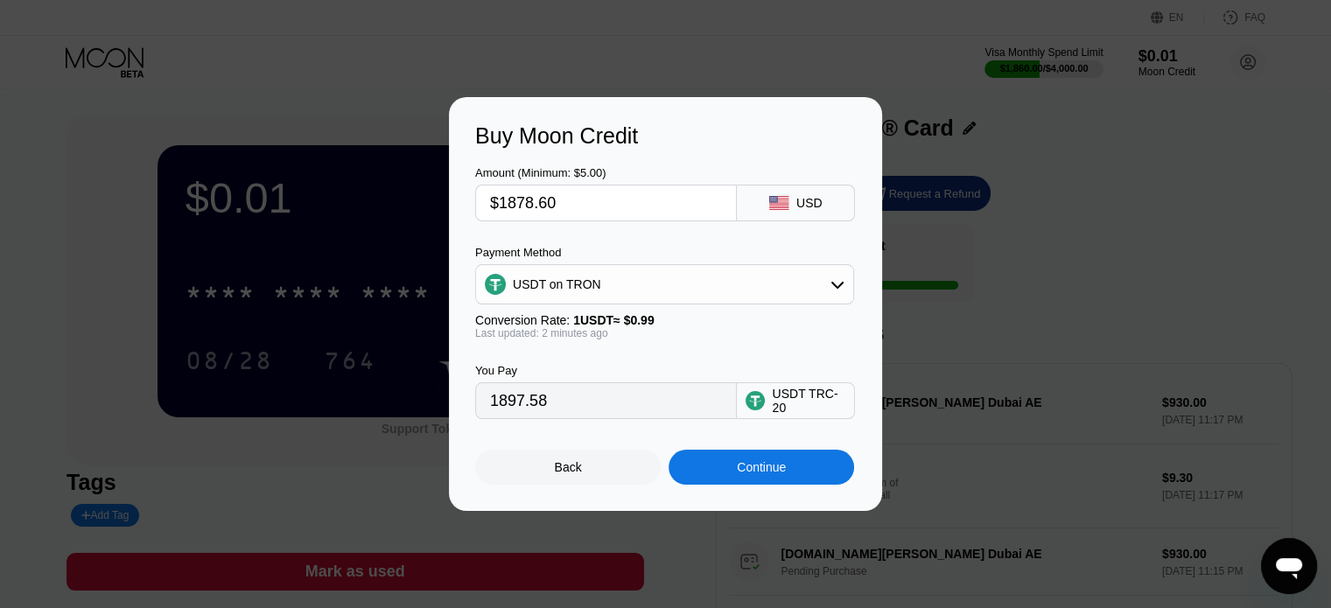
click at [720, 469] on div "Continue" at bounding box center [762, 467] width 186 height 35
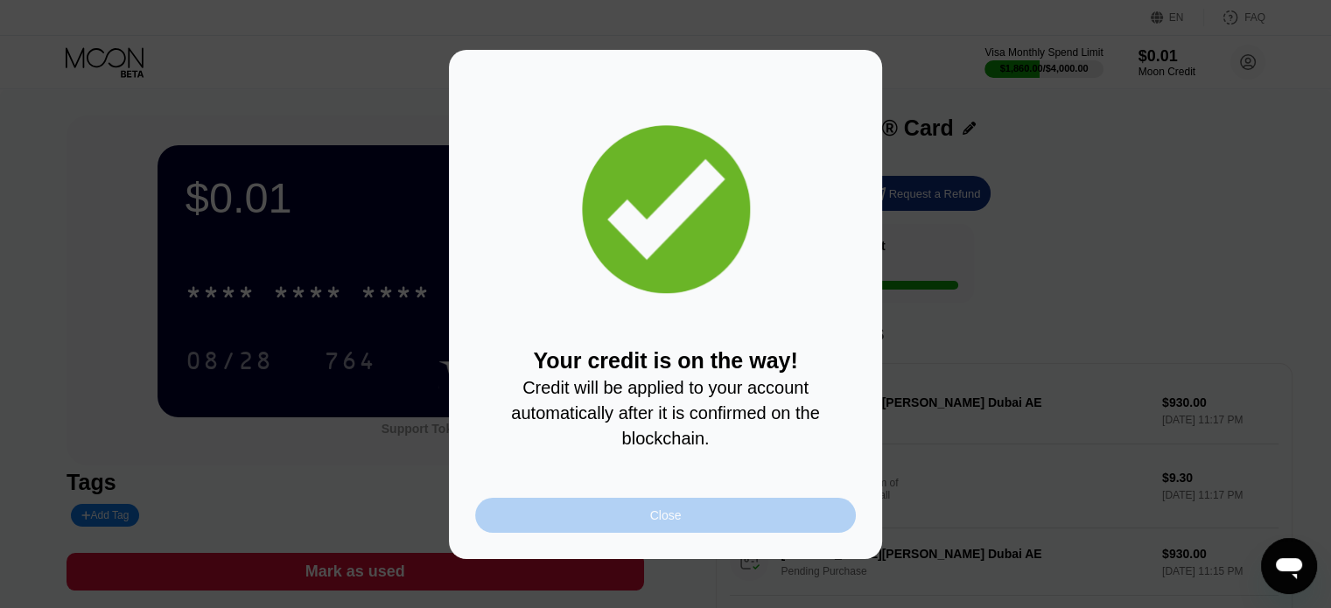
click at [627, 518] on div "Close" at bounding box center [665, 515] width 381 height 35
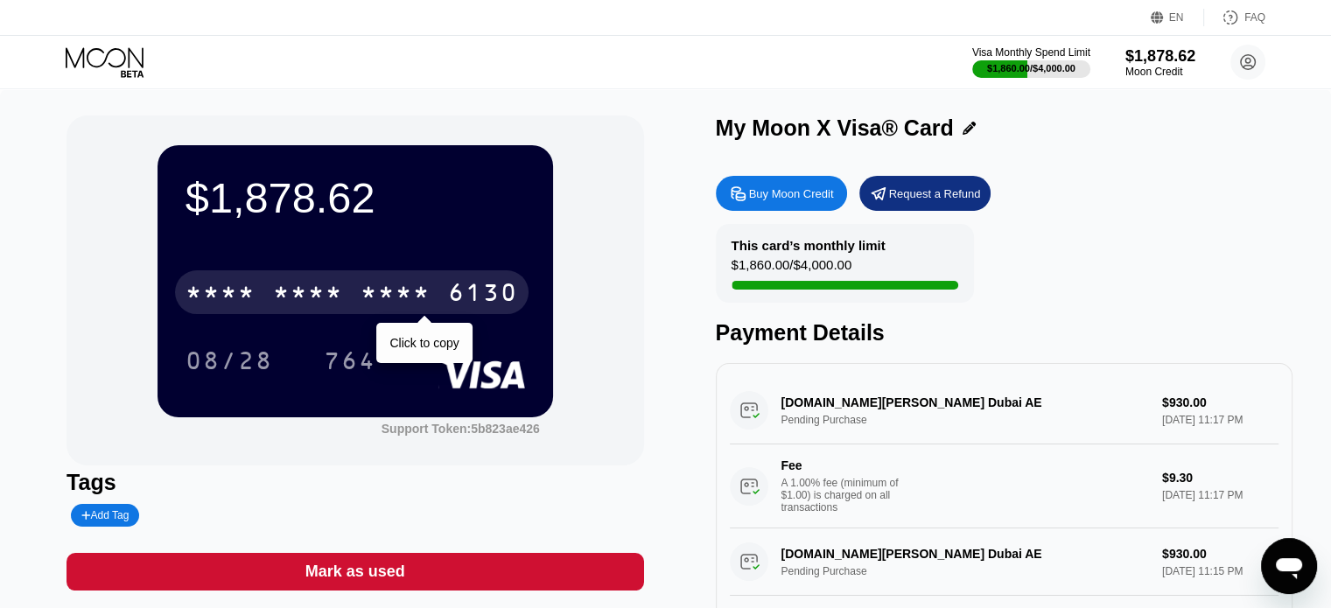
click at [377, 293] on div "* * * *" at bounding box center [396, 295] width 70 height 28
